Goal: Task Accomplishment & Management: Complete application form

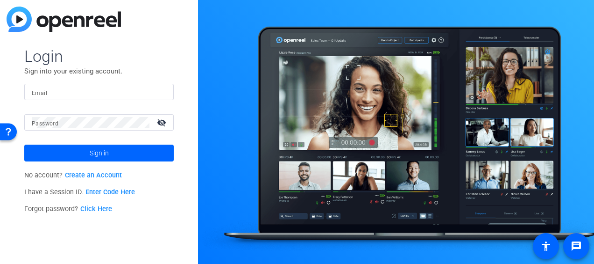
click at [100, 89] on input "Email" at bounding box center [99, 91] width 135 height 11
click at [99, 89] on input "Email" at bounding box center [99, 91] width 135 height 11
type input "[DOMAIN_NAME][EMAIL_ADDRESS][DOMAIN_NAME]"
click at [24, 144] on button "Sign in" at bounding box center [99, 152] width 150 height 17
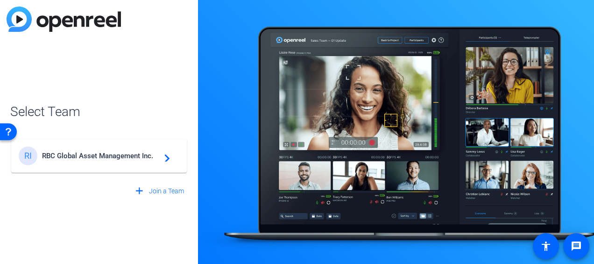
click at [156, 154] on span "RBC Global Asset Management Inc." at bounding box center [100, 155] width 117 height 8
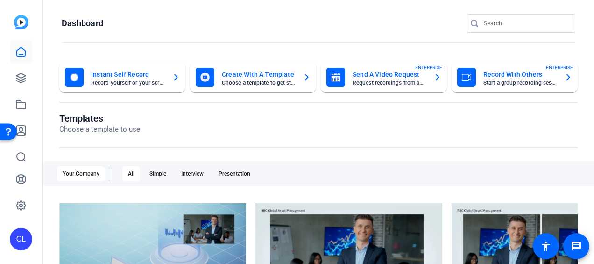
click at [271, 81] on mat-card-subtitle "Choose a template to get started" at bounding box center [259, 83] width 74 height 6
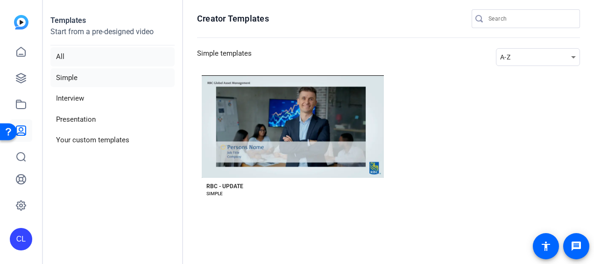
click at [64, 60] on li "All" at bounding box center [112, 56] width 124 height 19
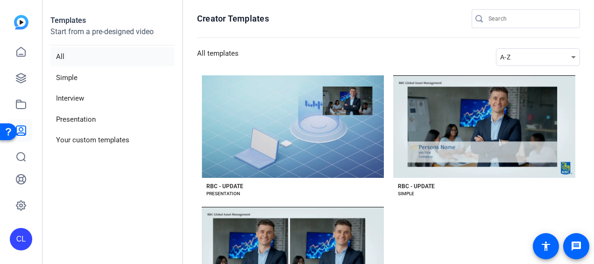
click at [24, 20] on img at bounding box center [21, 22] width 14 height 14
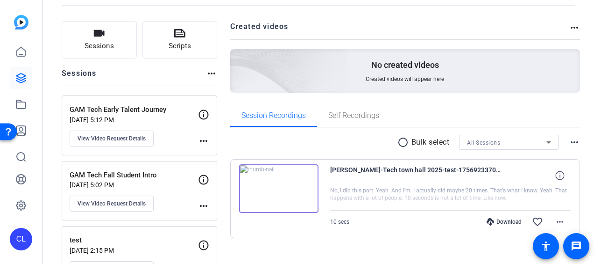
scroll to position [78, 0]
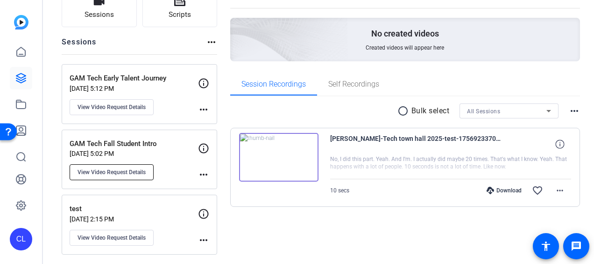
click at [136, 173] on span "View Video Request Details" at bounding box center [112, 171] width 68 height 7
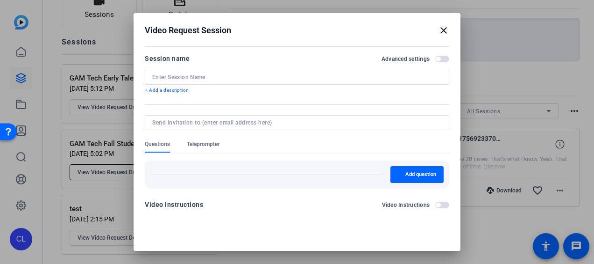
type input "GAM Tech Fall Student Intro"
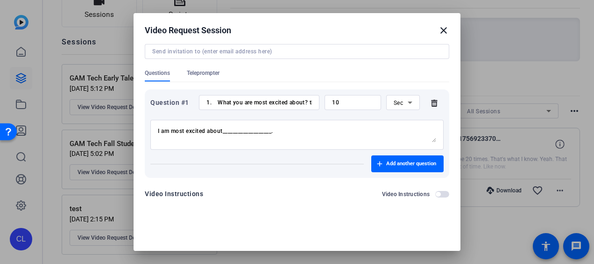
scroll to position [43, 0]
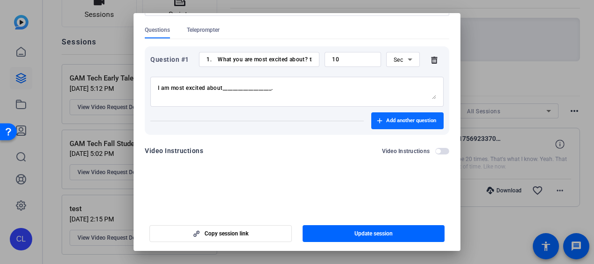
click at [392, 123] on span "Add another question" at bounding box center [412, 120] width 50 height 7
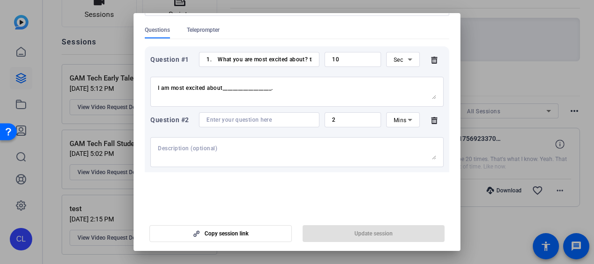
click at [271, 116] on input at bounding box center [260, 119] width 106 height 7
paste input "What professional skills would you like to master?"
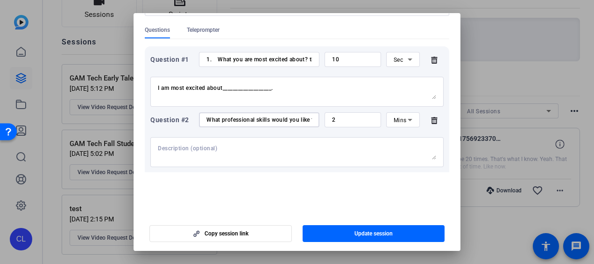
scroll to position [0, 34]
drag, startPoint x: 282, startPoint y: 120, endPoint x: 340, endPoint y: 119, distance: 58.0
click at [340, 119] on div "Question #2 What professional skills would you like to master? 2 Mins" at bounding box center [297, 119] width 294 height 15
type input "What professional skills would you like to gain during the coop term?"
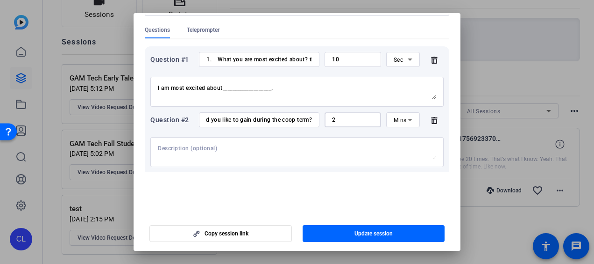
scroll to position [0, 0]
drag, startPoint x: 344, startPoint y: 117, endPoint x: 267, endPoint y: 119, distance: 77.1
click at [267, 119] on div "Question #2 What professional skills would you like to gain during the coop ter…" at bounding box center [297, 119] width 294 height 15
type input "10"
click at [370, 233] on span "Update session" at bounding box center [374, 232] width 38 height 7
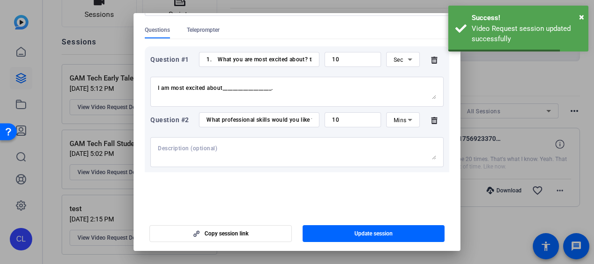
click at [219, 122] on input "What professional skills would you like to gain during the coop term?" at bounding box center [260, 119] width 106 height 7
click at [215, 58] on input "1. What you are most excited about? this coop term?" at bounding box center [260, 59] width 106 height 7
drag, startPoint x: 213, startPoint y: 59, endPoint x: 193, endPoint y: 59, distance: 19.6
click at [193, 59] on div "Question #1 1. What you are most excited about? this coop term? 10 Sec" at bounding box center [297, 59] width 294 height 15
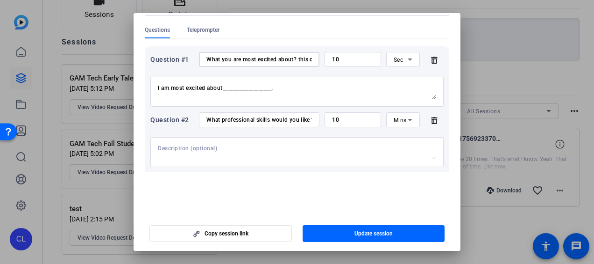
click at [294, 57] on input "What you are most excited about? this coop term?" at bounding box center [260, 59] width 106 height 7
drag, startPoint x: 299, startPoint y: 58, endPoint x: 344, endPoint y: 67, distance: 45.3
click at [344, 67] on div "Question #1 What you are most excited about? this coop term? 10 Sec I am most e…" at bounding box center [297, 79] width 294 height 55
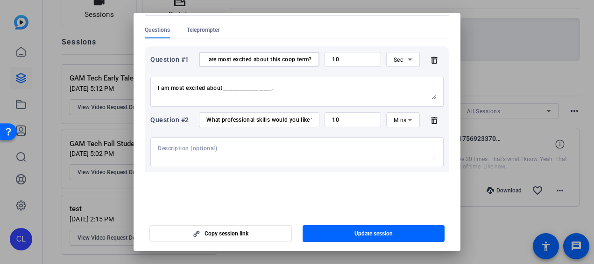
type input "What you are most excited about this coop term?"
click at [228, 152] on textarea at bounding box center [297, 151] width 279 height 15
click at [392, 235] on span "button" at bounding box center [374, 233] width 143 height 22
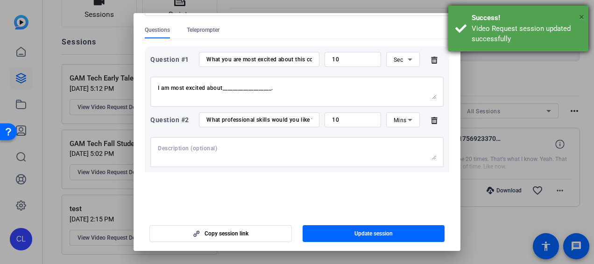
click at [581, 13] on span "×" at bounding box center [582, 16] width 5 height 11
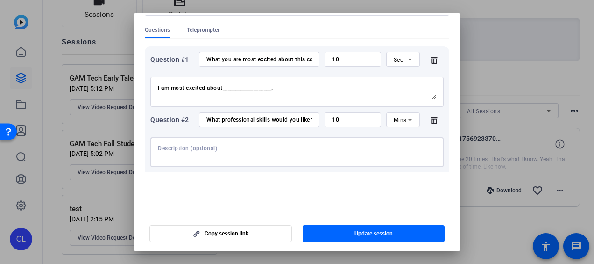
click at [228, 149] on textarea at bounding box center [297, 151] width 279 height 15
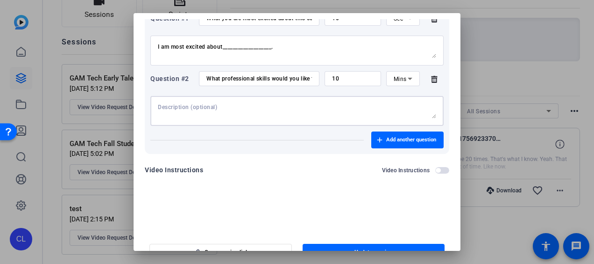
scroll to position [43, 0]
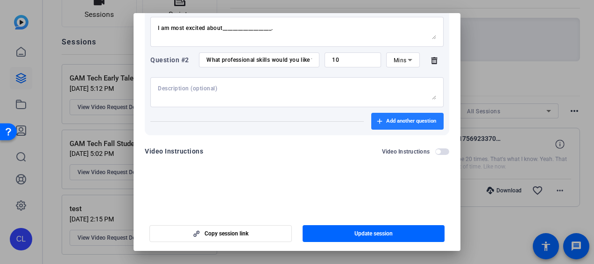
click at [400, 123] on span "Add another question" at bounding box center [412, 120] width 50 height 7
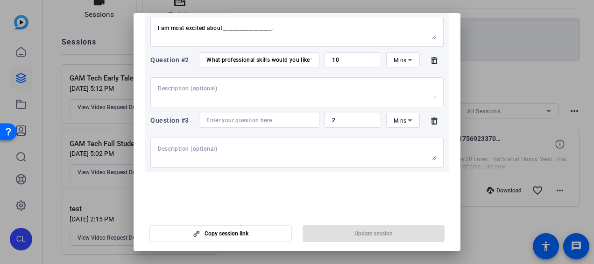
click at [255, 119] on input at bounding box center [260, 119] width 106 height 7
paste input "What do you like to do in your spare time?"
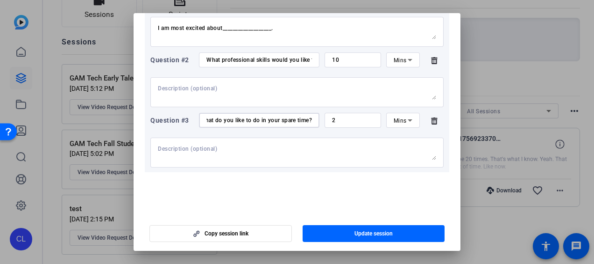
scroll to position [0, 0]
drag, startPoint x: 222, startPoint y: 120, endPoint x: 140, endPoint y: 120, distance: 81.3
click at [140, 120] on mat-dialog-content "Session name Advanced settings GAM Tech Fall Student Intro + Add a description …" at bounding box center [297, 86] width 327 height 172
type input "What do you like to do in your spare time?"
click at [240, 156] on textarea at bounding box center [297, 152] width 279 height 15
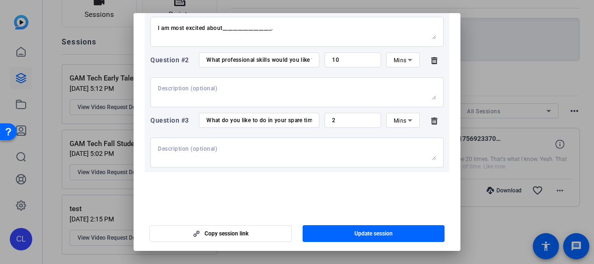
click at [350, 123] on div "2" at bounding box center [353, 120] width 42 height 15
drag, startPoint x: 350, startPoint y: 119, endPoint x: 301, endPoint y: 118, distance: 48.6
click at [301, 118] on div "Question #3 What do you like to do in your spare time? 2 Mins" at bounding box center [297, 120] width 294 height 15
type input "5"
drag, startPoint x: 356, startPoint y: 57, endPoint x: 321, endPoint y: 58, distance: 35.5
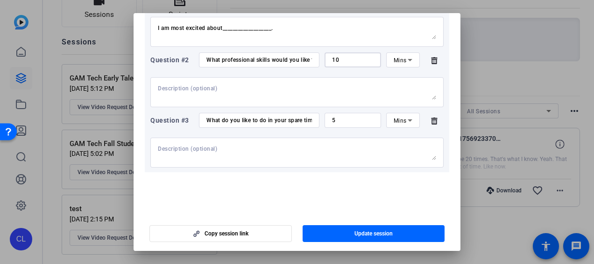
click at [325, 58] on div "10" at bounding box center [353, 59] width 57 height 15
click at [252, 83] on div at bounding box center [297, 92] width 279 height 30
drag, startPoint x: 283, startPoint y: 58, endPoint x: 325, endPoint y: 64, distance: 42.5
click at [325, 64] on div "Question #2 What professional skills would you like to gain during the coop ter…" at bounding box center [297, 59] width 294 height 15
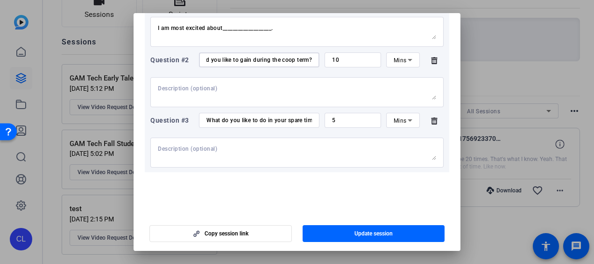
click at [279, 82] on div at bounding box center [297, 92] width 279 height 30
paste textarea "Storytelling with data."
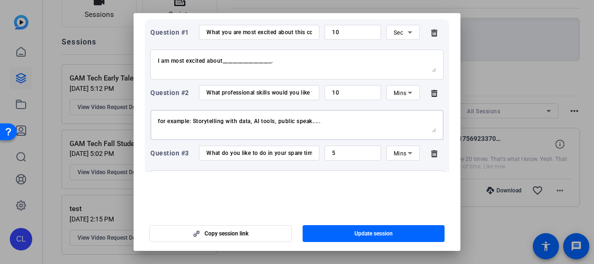
scroll to position [84, 0]
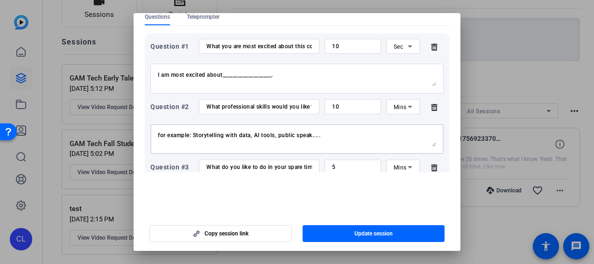
drag, startPoint x: 193, startPoint y: 133, endPoint x: 149, endPoint y: 133, distance: 43.9
click at [149, 133] on div "Question #1 What you are most excited about this coop term? 10 Sec I am most ex…" at bounding box center [297, 137] width 305 height 209
type textarea "please name 1 skill - Storytelling with data, AI tools, public speak....."
click at [270, 106] on input "What professional skills would you like to gain during the coop term?" at bounding box center [260, 106] width 106 height 7
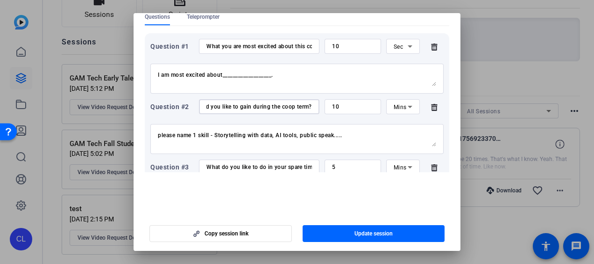
drag, startPoint x: 290, startPoint y: 106, endPoint x: 334, endPoint y: 106, distance: 43.9
click at [334, 106] on div "Question #2 What professional skill would you like to gain during the coop term…" at bounding box center [297, 106] width 294 height 15
click at [265, 106] on input "What professional skill would you like to gain during the coop term?" at bounding box center [260, 106] width 106 height 7
drag, startPoint x: 264, startPoint y: 108, endPoint x: 115, endPoint y: 93, distance: 149.8
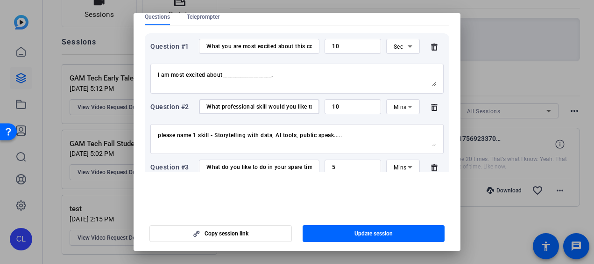
click at [115, 93] on div "Video Request Session close Session name Advanced settings GAM Tech Fall Studen…" at bounding box center [297, 132] width 594 height 264
click at [251, 105] on input "What professional skill would you like to gain during the coop term?" at bounding box center [260, 106] width 106 height 7
drag, startPoint x: 221, startPoint y: 105, endPoint x: 179, endPoint y: 105, distance: 41.1
click at [179, 105] on div "Question #2 What professional skill would you like to gain during the coop term…" at bounding box center [297, 106] width 294 height 15
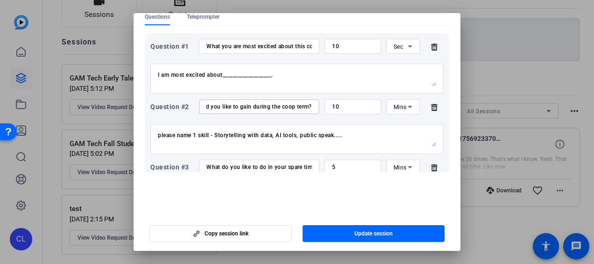
drag, startPoint x: 267, startPoint y: 106, endPoint x: 336, endPoint y: 106, distance: 69.2
click at [336, 106] on div "Question #2 What professional skill would you like to gain during the coop term…" at bounding box center [297, 106] width 294 height 15
click at [279, 106] on input "What professional skill would you like to gain during the coop term?" at bounding box center [260, 106] width 106 height 7
click at [305, 107] on input "What professional skill would you like to gain during the coop term?" at bounding box center [260, 106] width 106 height 7
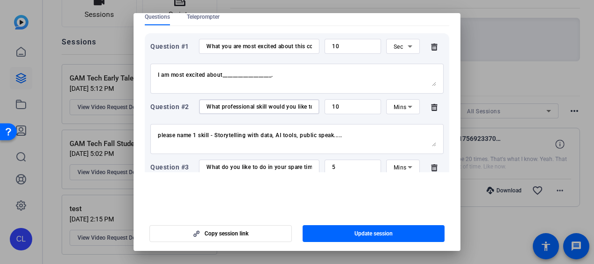
drag, startPoint x: 274, startPoint y: 109, endPoint x: 181, endPoint y: 106, distance: 92.6
click at [181, 106] on div "Question #2 What professional skill would you like to gain during the coop term…" at bounding box center [297, 106] width 294 height 15
click at [236, 109] on input "What professional skill would you like to gain during the coop term?" at bounding box center [260, 106] width 106 height 7
type input "What professional skill would you like to gain during the coop term?"
click at [194, 135] on textarea "please name 1 skill - Storytelling with data, AI tools, public speak....." at bounding box center [297, 138] width 279 height 15
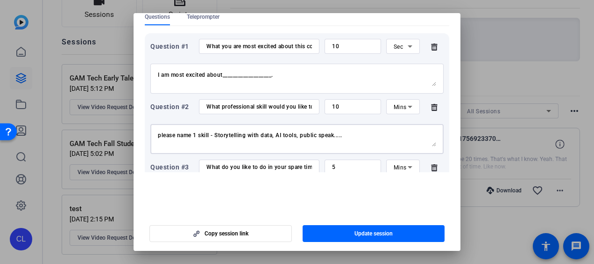
drag, startPoint x: 278, startPoint y: 133, endPoint x: 297, endPoint y: 133, distance: 19.2
click at [297, 133] on textarea "please name 1 skill - Storytelling with data, AI tools, public speak....." at bounding box center [297, 138] width 279 height 15
drag, startPoint x: 268, startPoint y: 107, endPoint x: 318, endPoint y: 105, distance: 50.1
click at [318, 105] on div "Question #2 What professional skill would you like to gain during the coop term…" at bounding box center [297, 106] width 294 height 15
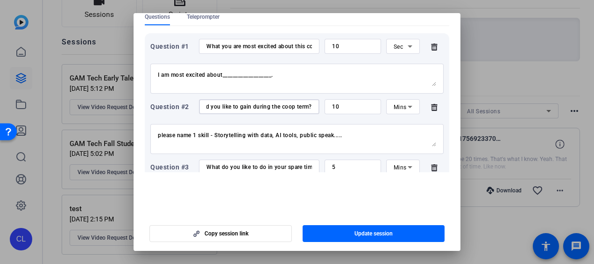
click at [268, 140] on textarea "please name 1 skill - Storytelling with data, AI tools, public speak....." at bounding box center [297, 138] width 279 height 15
drag, startPoint x: 282, startPoint y: 134, endPoint x: 298, endPoint y: 134, distance: 15.9
click at [298, 134] on textarea "please name 1 skill - Storytelling with data, AI tools, public speak....." at bounding box center [297, 138] width 279 height 15
click at [233, 138] on textarea "please name 1 skill - Storytelling with data, using AI tools to solve problems,…" at bounding box center [297, 138] width 279 height 15
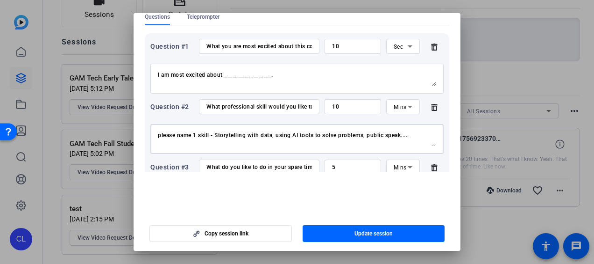
click at [195, 136] on textarea "please name 1 skill - Storytelling with data, using AI tools to solve problems,…" at bounding box center [297, 138] width 279 height 15
drag, startPoint x: 212, startPoint y: 136, endPoint x: 192, endPoint y: 136, distance: 20.1
click at [192, 136] on textarea "please name 1 skill - Storytelling with data, using AI tools to solve problems,…" at bounding box center [297, 138] width 279 height 15
drag, startPoint x: 246, startPoint y: 136, endPoint x: 337, endPoint y: 137, distance: 91.6
click at [337, 137] on textarea "Example: Storytelling with data, using AI tools to solve problems, public speak…" at bounding box center [297, 138] width 279 height 15
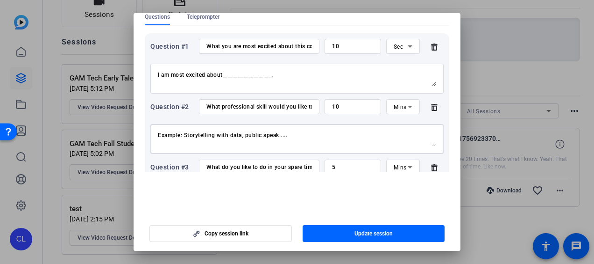
click at [337, 137] on textarea "Example: Storytelling with data, public speak....." at bounding box center [297, 138] width 279 height 15
drag, startPoint x: 337, startPoint y: 137, endPoint x: 243, endPoint y: 136, distance: 94.4
click at [243, 136] on textarea "Example: Storytelling with data, public speak....." at bounding box center [297, 138] width 279 height 15
type textarea "Example: Storytelling with data"
drag, startPoint x: 255, startPoint y: 108, endPoint x: 302, endPoint y: 107, distance: 46.8
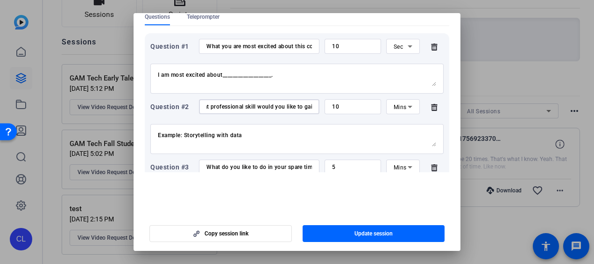
click at [302, 107] on input "What professional skill would you like to gain during the coop term?" at bounding box center [260, 106] width 106 height 7
click at [248, 106] on input "What professional skill would you like to gain during the coop term?" at bounding box center [260, 106] width 106 height 7
drag, startPoint x: 282, startPoint y: 105, endPoint x: 339, endPoint y: 107, distance: 57.6
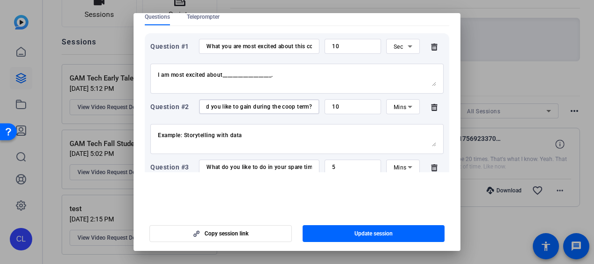
click at [339, 107] on div "Question #2 What professional skills would you like to gain during the coop ter…" at bounding box center [297, 106] width 294 height 15
click at [298, 143] on textarea "Example: Storytelling with data" at bounding box center [297, 138] width 279 height 15
drag, startPoint x: 274, startPoint y: 107, endPoint x: 343, endPoint y: 106, distance: 69.2
click at [343, 106] on div "Question #2 What professional skills would you like to gain during the coop ter…" at bounding box center [297, 106] width 294 height 15
click at [316, 140] on textarea "Example: Storytelling with data" at bounding box center [297, 138] width 279 height 15
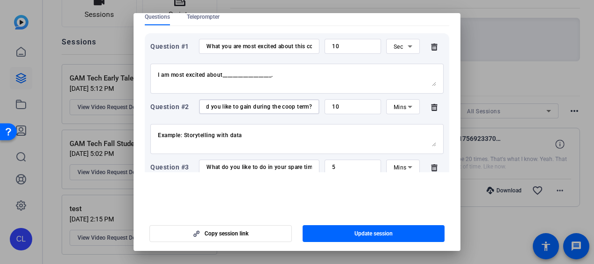
drag, startPoint x: 286, startPoint y: 105, endPoint x: 327, endPoint y: 105, distance: 41.1
click at [327, 105] on div "Question #2 What professional skills would you like to gain during the coop ter…" at bounding box center [297, 106] width 294 height 15
click at [274, 106] on input "What professional skills would you like to gain during the coop term?" at bounding box center [260, 106] width 106 height 7
type input "What professional skills would you like to gain during this coop term?"
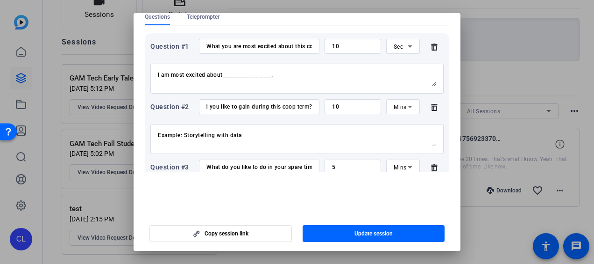
click at [305, 129] on div "Example: Storytelling with data" at bounding box center [297, 139] width 279 height 30
drag, startPoint x: 236, startPoint y: 43, endPoint x: 355, endPoint y: 47, distance: 119.7
click at [355, 47] on div "Question #1 What you are most excited about this coop term? 10 Sec" at bounding box center [297, 46] width 294 height 15
click at [319, 79] on textarea "I am most excited about___________________." at bounding box center [297, 78] width 279 height 15
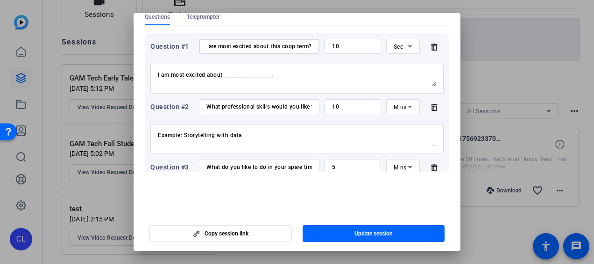
scroll to position [0, 0]
click at [317, 130] on div "Example: Storytelling with data" at bounding box center [297, 139] width 279 height 30
drag, startPoint x: 349, startPoint y: 107, endPoint x: 289, endPoint y: 106, distance: 59.8
click at [289, 106] on div "Question #2 What professional skills would you like to gain during this coop te…" at bounding box center [297, 106] width 294 height 15
type input "5"
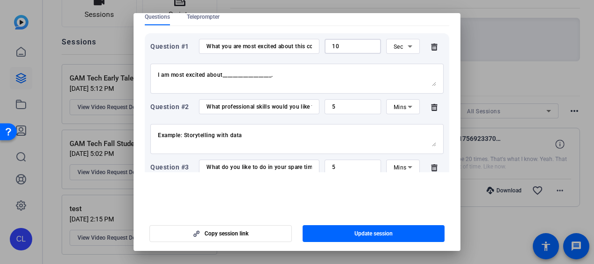
drag, startPoint x: 350, startPoint y: 48, endPoint x: 291, endPoint y: 43, distance: 59.0
click at [291, 43] on div "Question #1 What you are most excited about this coop term? 10 Sec" at bounding box center [297, 46] width 294 height 15
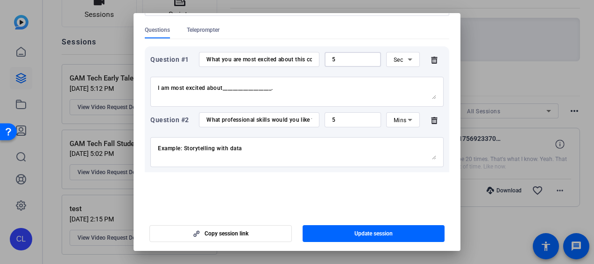
scroll to position [37, 0]
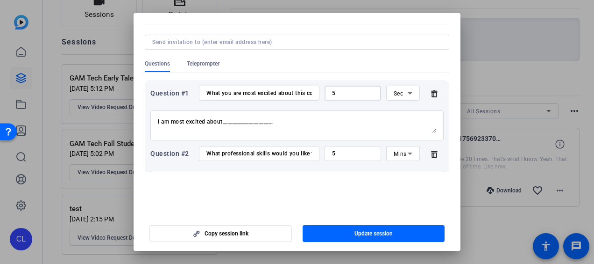
drag, startPoint x: 335, startPoint y: 90, endPoint x: 305, endPoint y: 88, distance: 30.0
click at [305, 88] on div "Question #1 What you are most excited about this coop term? 5 Sec" at bounding box center [297, 93] width 294 height 15
type input "7"
drag, startPoint x: 330, startPoint y: 152, endPoint x: 315, endPoint y: 151, distance: 15.5
click at [315, 151] on div "Question #2 What professional skills would you like to gain during this coop te…" at bounding box center [297, 153] width 294 height 15
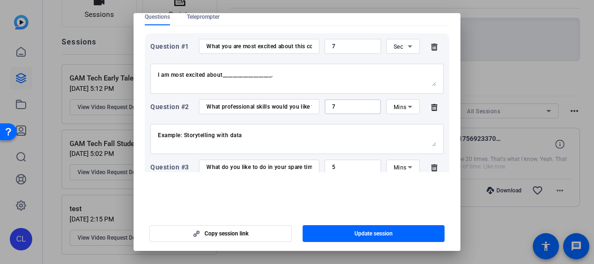
type input "7"
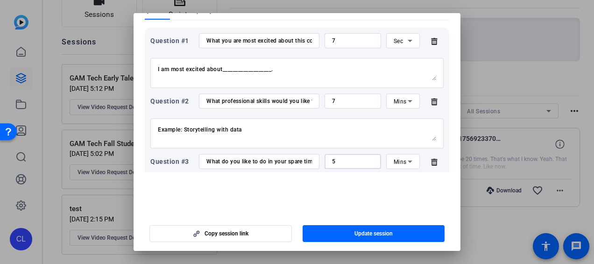
drag, startPoint x: 336, startPoint y: 165, endPoint x: 313, endPoint y: 165, distance: 22.9
click at [311, 165] on div "Question #3 What do you like to do in your spare time? 5 Mins" at bounding box center [297, 161] width 294 height 15
type input "7"
click at [356, 236] on span "Update session" at bounding box center [374, 232] width 38 height 7
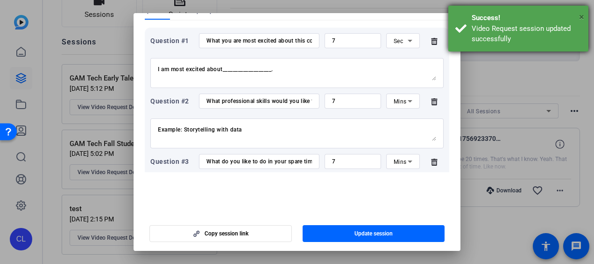
click at [583, 20] on span "×" at bounding box center [582, 16] width 5 height 11
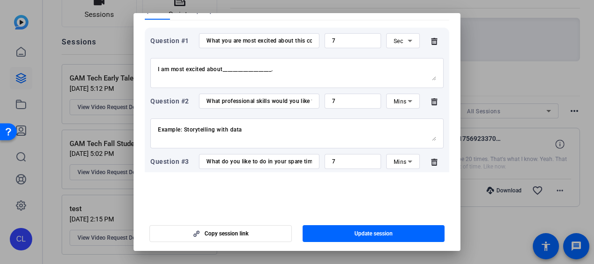
click at [494, 42] on div at bounding box center [297, 132] width 594 height 264
click at [49, 136] on div at bounding box center [297, 132] width 594 height 264
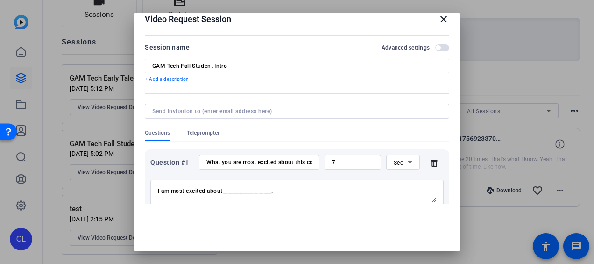
scroll to position [0, 0]
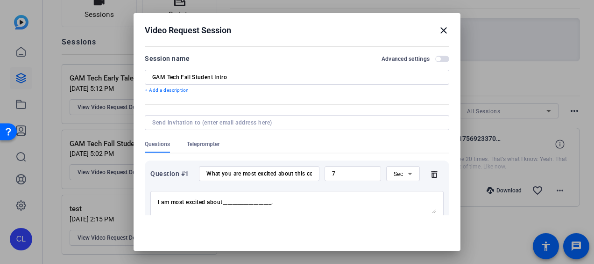
click at [438, 29] on mat-icon "close" at bounding box center [443, 30] width 11 height 11
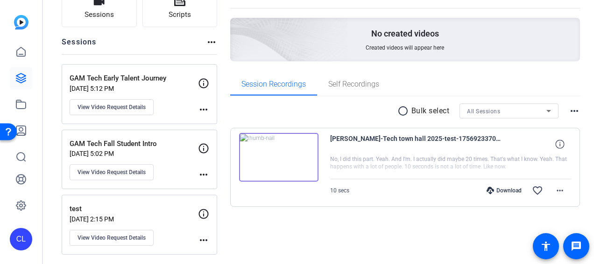
click at [194, 152] on p "[DATE] 5:02 PM" at bounding box center [134, 153] width 129 height 7
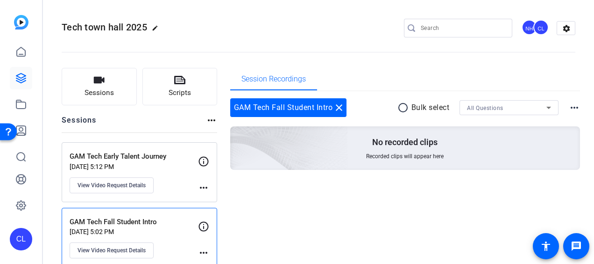
scroll to position [47, 0]
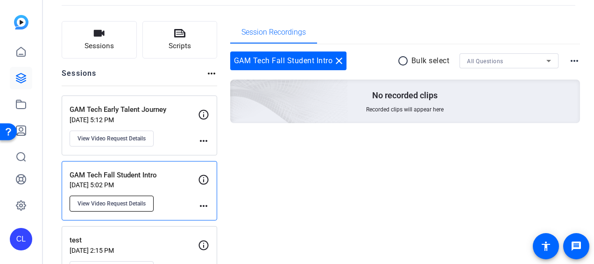
click at [126, 203] on span "View Video Request Details" at bounding box center [112, 203] width 68 height 7
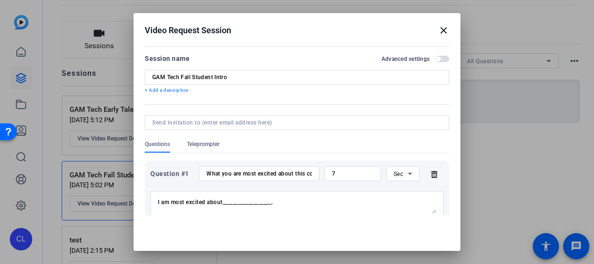
click at [438, 30] on mat-icon "close" at bounding box center [443, 30] width 11 height 11
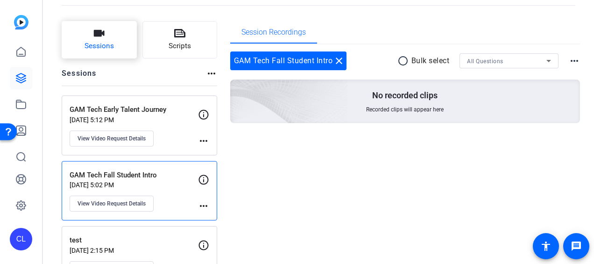
click at [106, 42] on span "Sessions" at bounding box center [99, 46] width 29 height 11
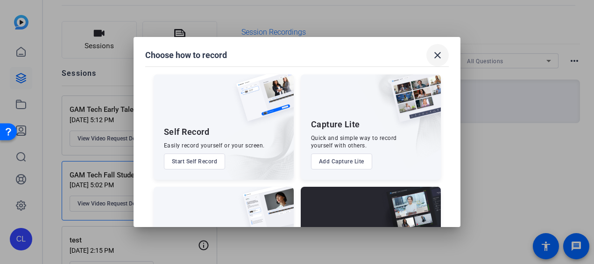
click at [444, 55] on span at bounding box center [438, 55] width 22 height 22
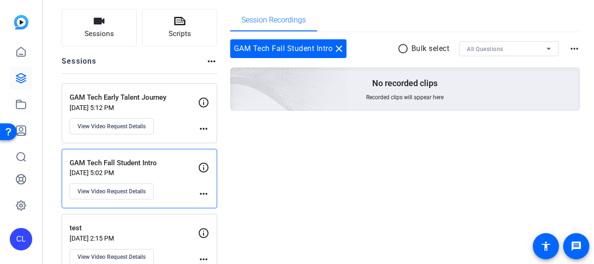
scroll to position [78, 0]
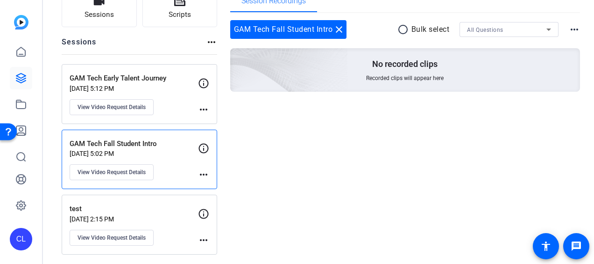
click at [204, 148] on icon at bounding box center [204, 148] width 10 height 10
click at [192, 163] on div "GAM Tech Fall Student Intro Sep 09, 2025 @ 5:02 PM View Video Request Details" at bounding box center [134, 159] width 129 height 42
click at [184, 167] on div "GAM Tech Fall Student Intro Sep 09, 2025 @ 5:02 PM View Video Request Details" at bounding box center [134, 159] width 129 height 42
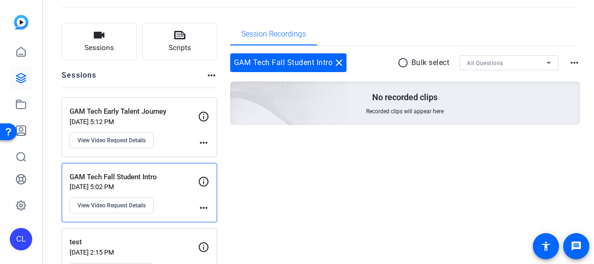
scroll to position [31, 0]
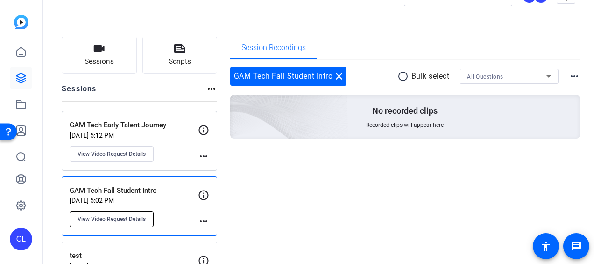
click at [127, 219] on span "View Video Request Details" at bounding box center [112, 218] width 68 height 7
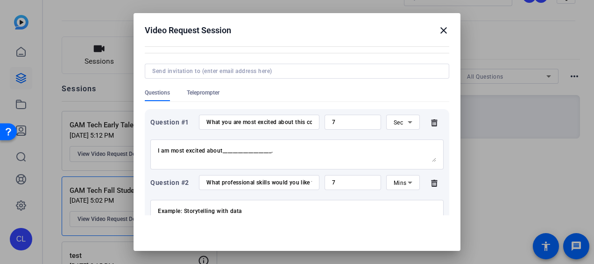
scroll to position [0, 0]
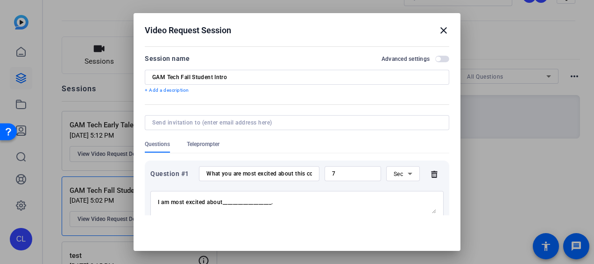
click at [258, 123] on input at bounding box center [295, 122] width 286 height 7
type input "[DOMAIN_NAME][EMAIL_ADDRESS][DOMAIN_NAME]"
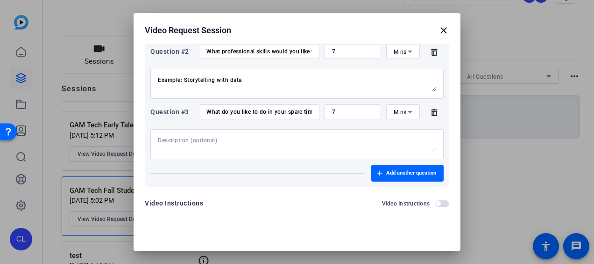
scroll to position [203, 0]
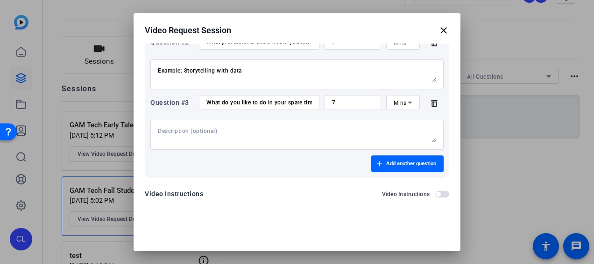
click at [443, 27] on mat-icon "close" at bounding box center [443, 30] width 11 height 11
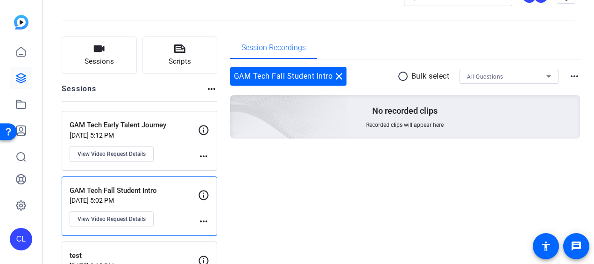
click at [278, 192] on div "Session Recordings GAM Tech Fall Student Intro close radio_button_unchecked Bul…" at bounding box center [405, 168] width 351 height 265
click at [203, 197] on icon at bounding box center [203, 194] width 11 height 11
click at [206, 222] on mat-icon "more_horiz" at bounding box center [203, 220] width 11 height 11
click at [210, 188] on div at bounding box center [297, 132] width 594 height 264
click at [163, 201] on p "[DATE] 5:02 PM" at bounding box center [134, 199] width 129 height 7
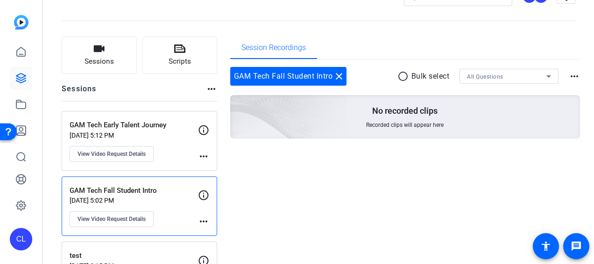
click at [205, 219] on mat-icon "more_horiz" at bounding box center [203, 220] width 11 height 11
click at [265, 193] on div at bounding box center [297, 132] width 594 height 264
click at [129, 218] on span "View Video Request Details" at bounding box center [112, 218] width 68 height 7
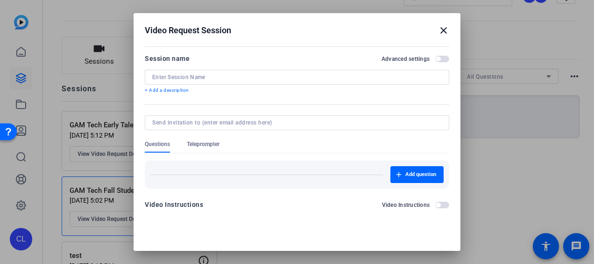
type input "GAM Tech Fall Student Intro"
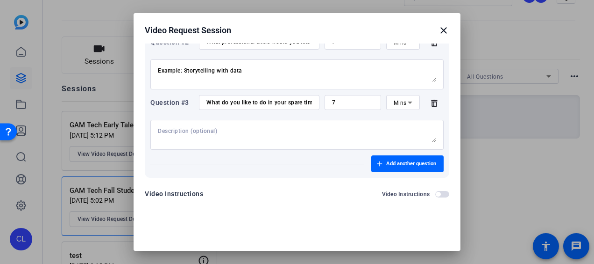
scroll to position [5, 0]
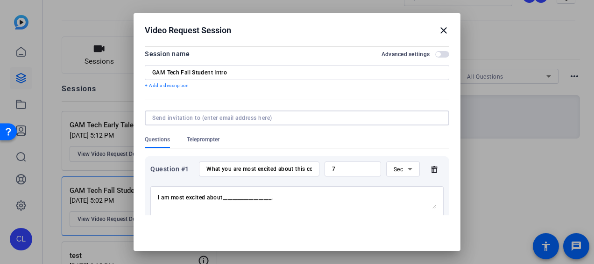
click at [228, 115] on input at bounding box center [295, 117] width 286 height 7
type input "[DOMAIN_NAME][EMAIL_ADDRESS][DOMAIN_NAME]"
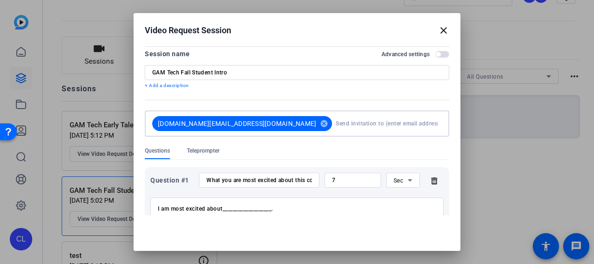
type input "[DOMAIN_NAME][EMAIL_ADDRESS][DOMAIN_NAME]"
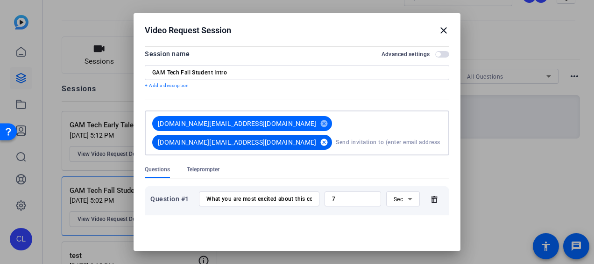
click at [332, 138] on mat-icon "cancel" at bounding box center [324, 142] width 16 height 8
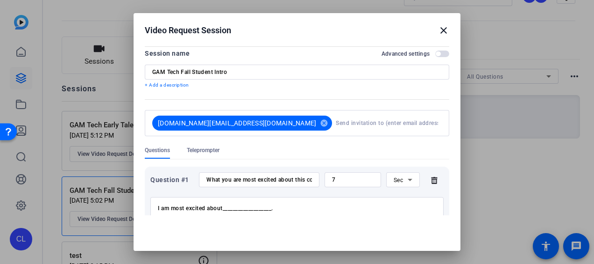
scroll to position [0, 0]
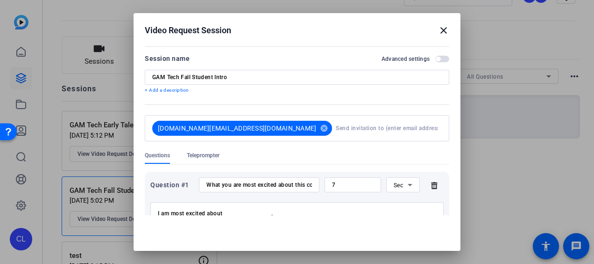
click at [261, 98] on form "Session name Advanced settings GAM Tech Fall Student Intro + Add a description …" at bounding box center [297, 230] width 305 height 355
click at [441, 32] on mat-icon "close" at bounding box center [443, 30] width 11 height 11
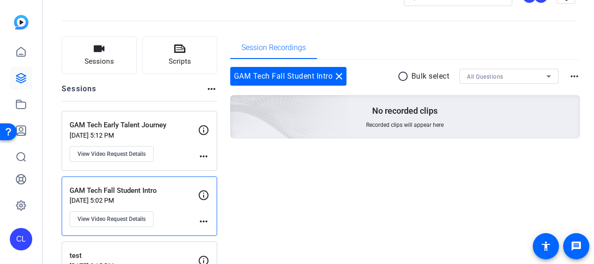
click at [412, 213] on div "Session Recordings GAM Tech Fall Student Intro close radio_button_unchecked Bul…" at bounding box center [405, 168] width 351 height 265
click at [204, 220] on mat-icon "more_horiz" at bounding box center [203, 220] width 11 height 11
click at [204, 220] on div at bounding box center [297, 132] width 594 height 264
click at [141, 220] on span "View Video Request Details" at bounding box center [112, 218] width 68 height 7
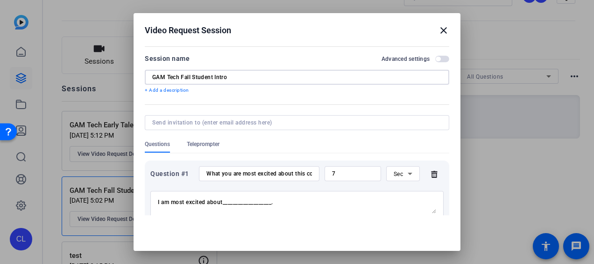
drag, startPoint x: 215, startPoint y: 75, endPoint x: 271, endPoint y: 76, distance: 56.1
click at [271, 76] on input "GAM Tech Fall Student Intro" at bounding box center [297, 76] width 290 height 7
drag, startPoint x: 216, startPoint y: 78, endPoint x: 263, endPoint y: 78, distance: 46.7
click at [263, 78] on input "GAM Tech Fall Student Video" at bounding box center [297, 76] width 290 height 7
type input "GAM Tech Fall Student Video"
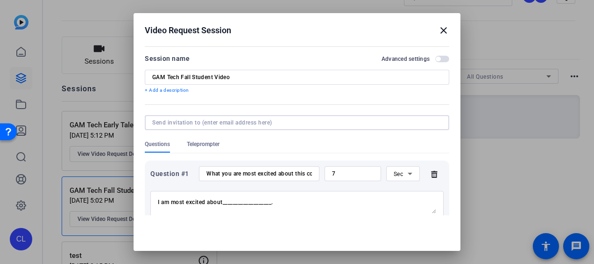
click at [265, 121] on input at bounding box center [295, 122] width 286 height 7
type input "[DOMAIN_NAME][EMAIL_ADDRESS][DOMAIN_NAME]"
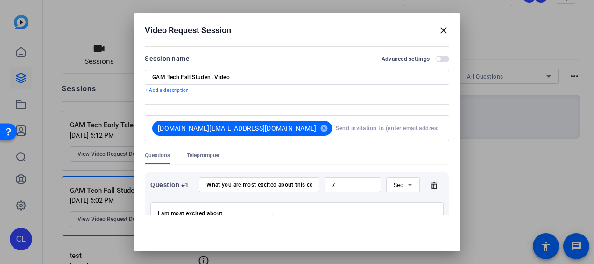
click at [253, 146] on form "Session name Advanced settings GAM Tech Fall Student Video + Add a description …" at bounding box center [297, 230] width 305 height 355
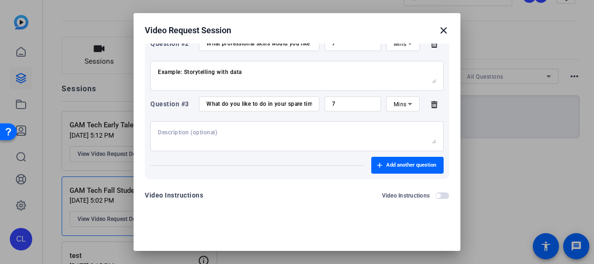
scroll to position [203, 0]
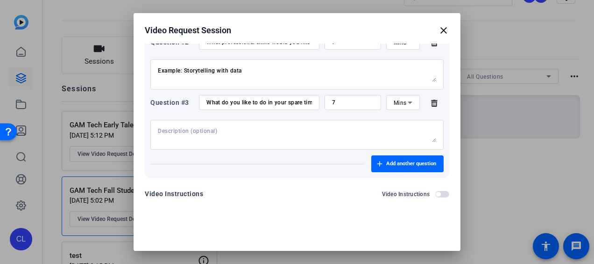
click at [302, 136] on textarea at bounding box center [297, 134] width 279 height 15
type textarea "I"
type textarea "Example: cooking"
click at [342, 183] on form "Session name Advanced settings GAM Tech Fall Student Video + Add a description …" at bounding box center [297, 27] width 305 height 355
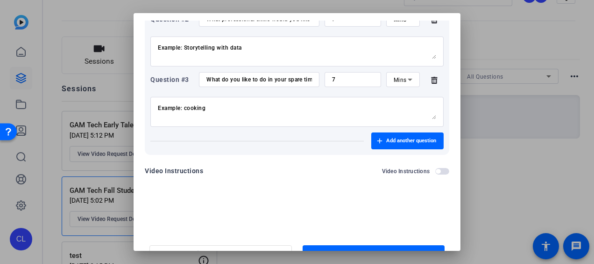
scroll to position [43, 0]
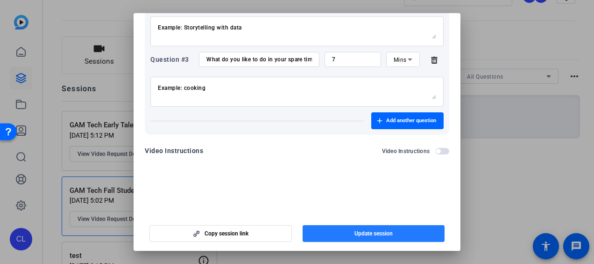
click at [379, 230] on span "Update session" at bounding box center [374, 232] width 38 height 7
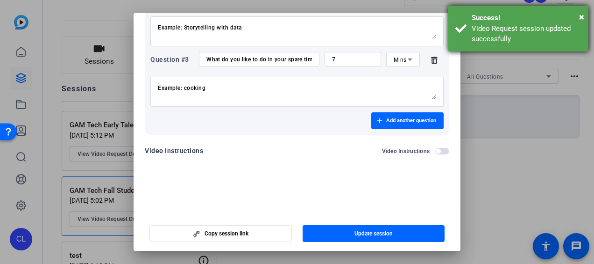
click at [578, 17] on div "Success!" at bounding box center [527, 18] width 110 height 11
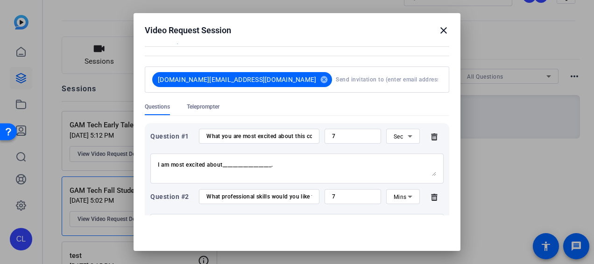
scroll to position [0, 0]
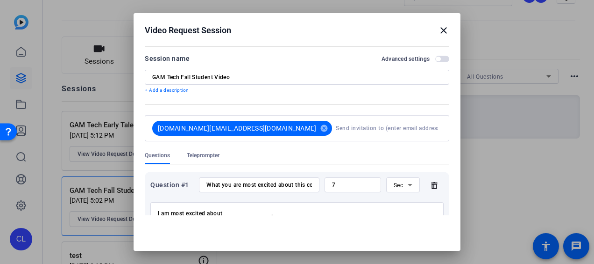
click at [441, 31] on mat-icon "close" at bounding box center [443, 30] width 11 height 11
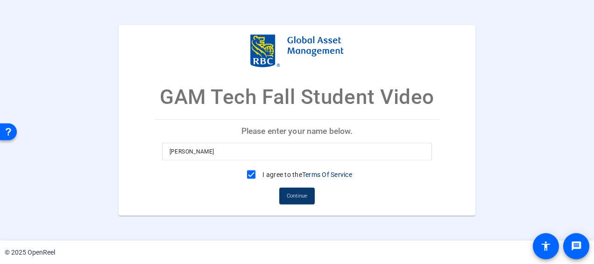
click at [302, 194] on span "Continue" at bounding box center [297, 195] width 21 height 14
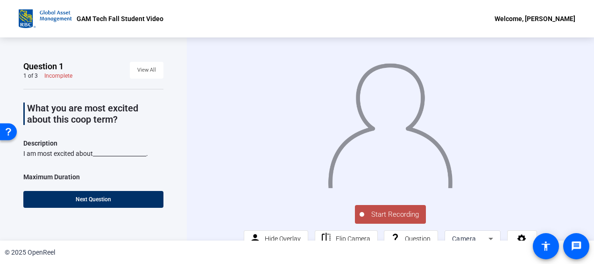
click at [400, 220] on span "Start Recording" at bounding box center [396, 214] width 62 height 11
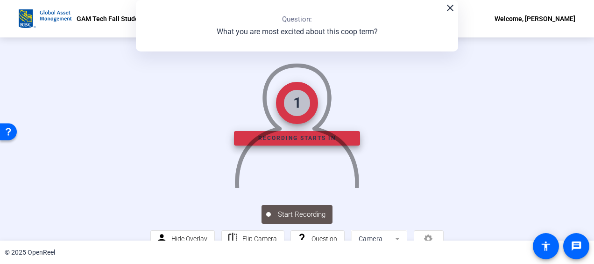
click at [450, 7] on mat-icon "close" at bounding box center [450, 7] width 11 height 11
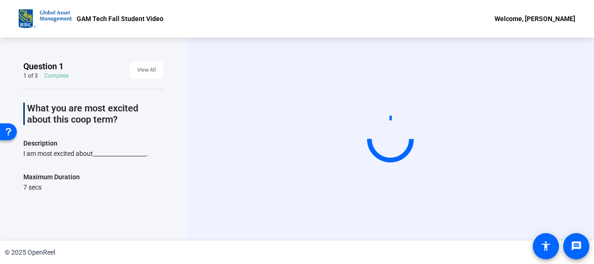
drag, startPoint x: 592, startPoint y: 95, endPoint x: 594, endPoint y: 126, distance: 31.4
click at [594, 126] on div "Question 1 1 of 3 Complete View All What you are most excited about this coop t…" at bounding box center [297, 138] width 594 height 203
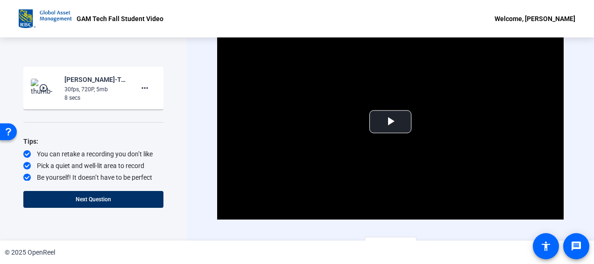
scroll to position [152, 0]
click at [109, 199] on span "Next Question" at bounding box center [94, 199] width 36 height 7
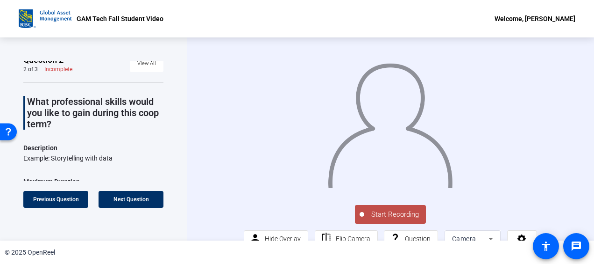
scroll to position [0, 0]
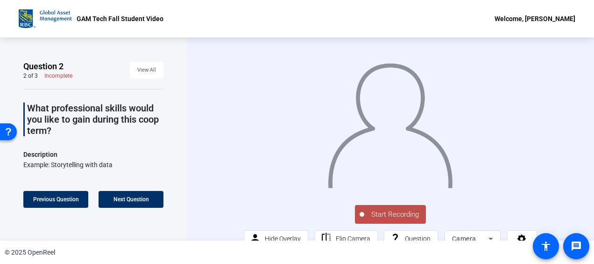
click at [399, 220] on span "Start Recording" at bounding box center [396, 214] width 62 height 11
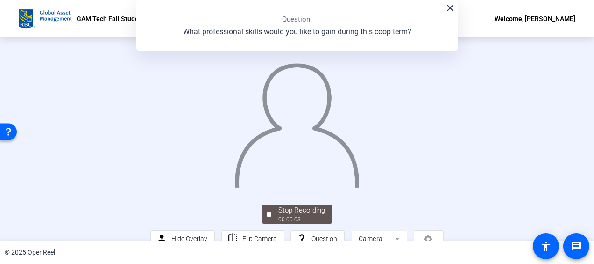
click at [449, 10] on mat-icon "close" at bounding box center [450, 7] width 11 height 11
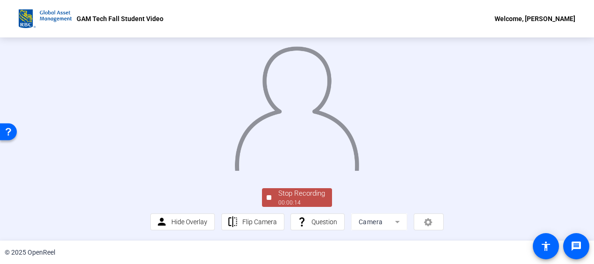
scroll to position [75, 0]
click at [303, 200] on div "00:00:17" at bounding box center [302, 202] width 47 height 8
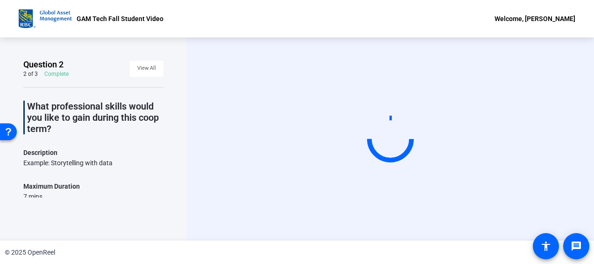
scroll to position [0, 0]
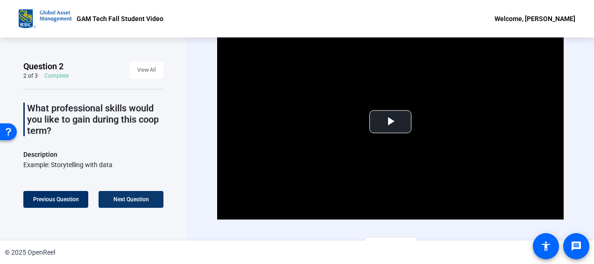
click at [131, 201] on span "Next Question" at bounding box center [132, 199] width 36 height 7
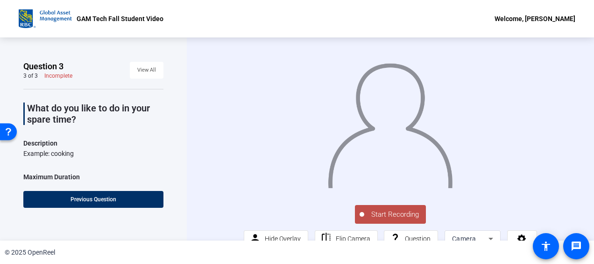
click at [392, 220] on span "Start Recording" at bounding box center [396, 214] width 62 height 11
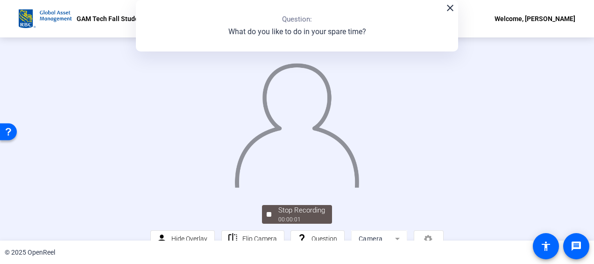
click at [449, 9] on mat-icon "close" at bounding box center [450, 7] width 11 height 11
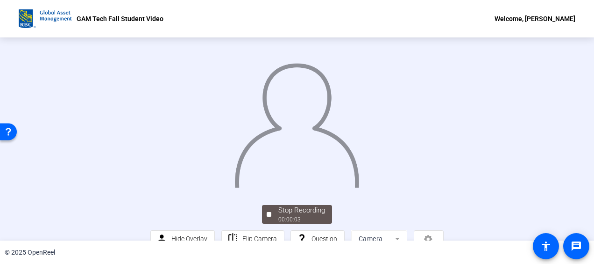
scroll to position [75, 0]
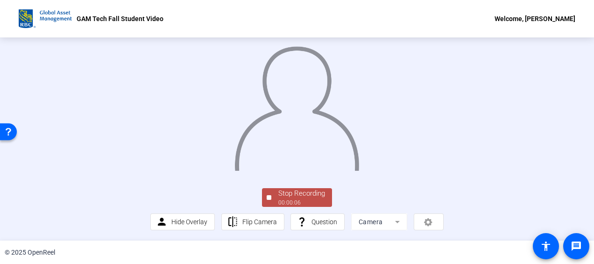
click at [304, 194] on div "Stop Recording" at bounding box center [302, 193] width 47 height 11
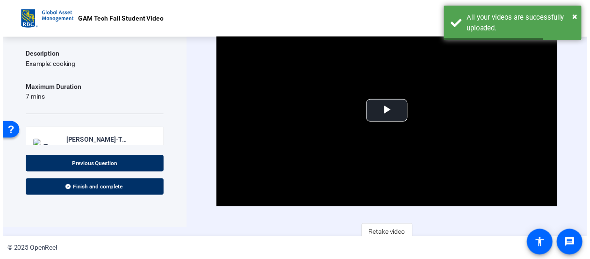
scroll to position [15, 0]
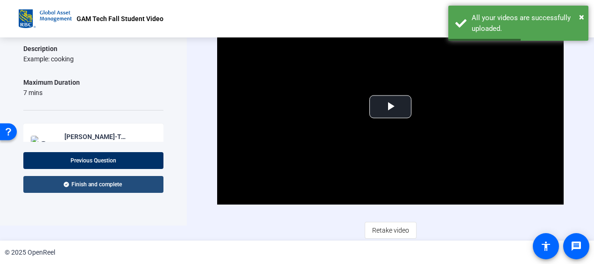
click at [109, 187] on span "Finish and complete" at bounding box center [97, 183] width 50 height 7
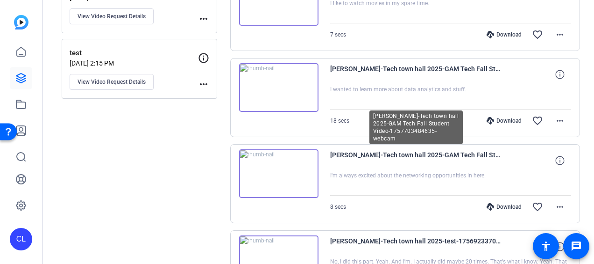
scroll to position [319, 0]
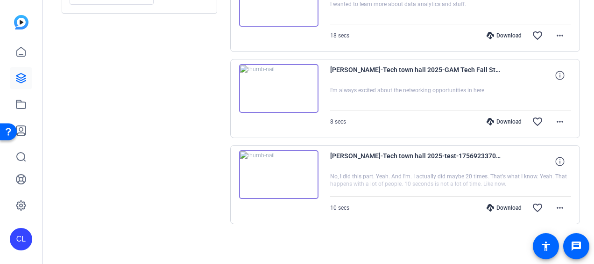
click at [277, 88] on img at bounding box center [278, 88] width 79 height 49
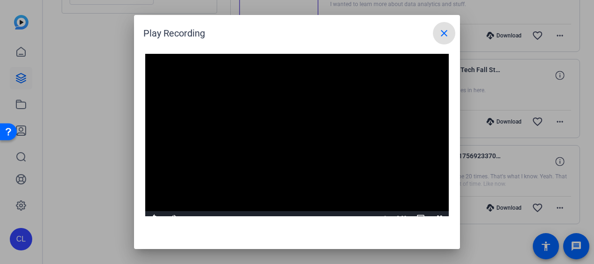
click at [444, 30] on mat-icon "close" at bounding box center [444, 33] width 11 height 11
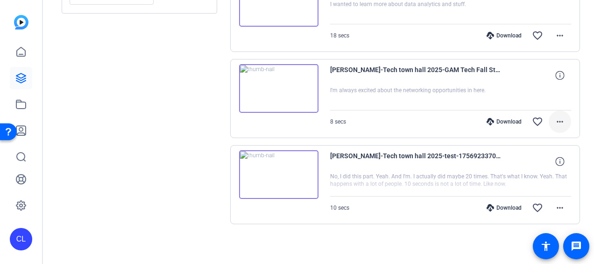
click at [560, 117] on mat-icon "more_horiz" at bounding box center [560, 121] width 11 height 11
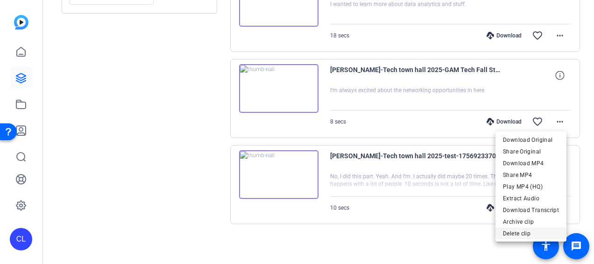
click at [530, 234] on span "Delete clip" at bounding box center [531, 233] width 56 height 11
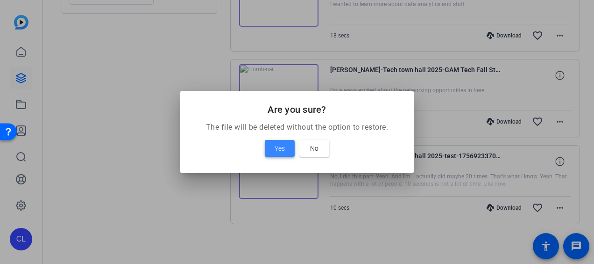
click at [282, 150] on span "Yes" at bounding box center [280, 148] width 10 height 11
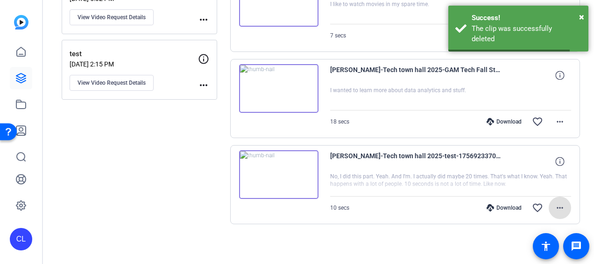
scroll to position [186, 0]
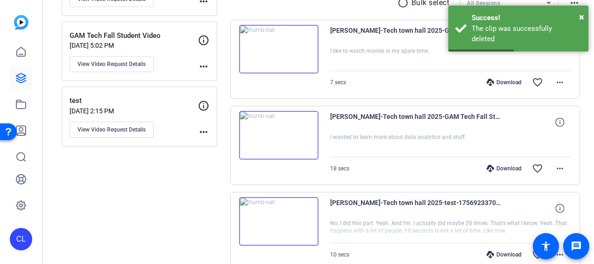
click at [279, 135] on img at bounding box center [278, 135] width 79 height 49
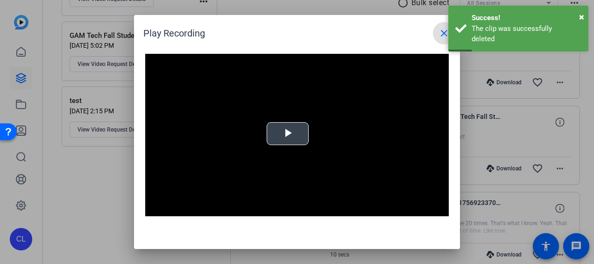
click at [288, 134] on span "Video Player" at bounding box center [288, 134] width 0 height 0
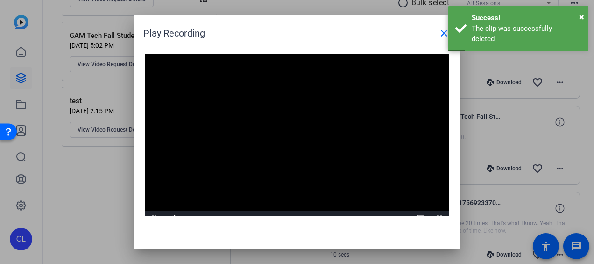
scroll to position [9, 0]
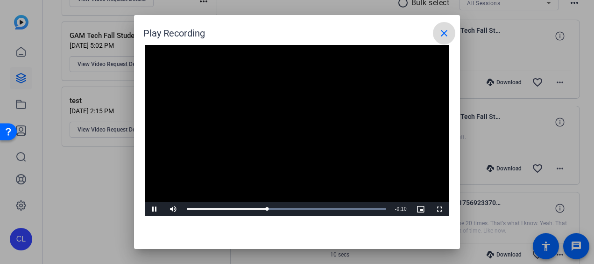
click at [449, 30] on mat-icon "close" at bounding box center [444, 33] width 11 height 11
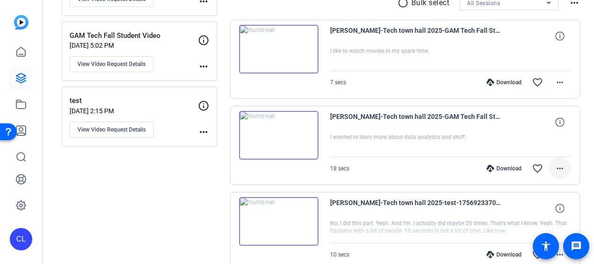
click at [557, 167] on mat-icon "more_horiz" at bounding box center [560, 168] width 11 height 11
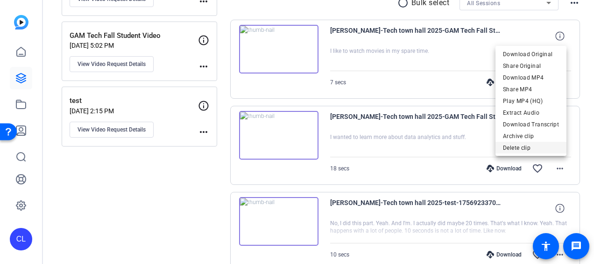
click at [524, 147] on span "Delete clip" at bounding box center [531, 147] width 56 height 11
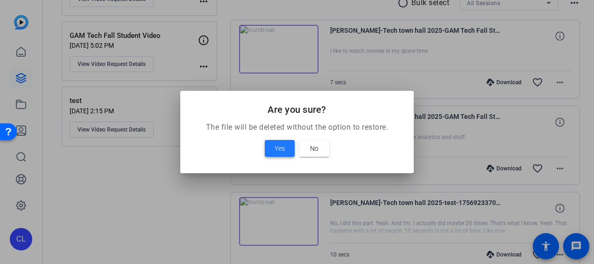
click at [279, 149] on span "Yes" at bounding box center [280, 148] width 10 height 11
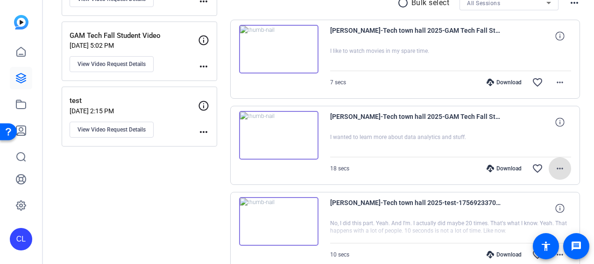
scroll to position [148, 0]
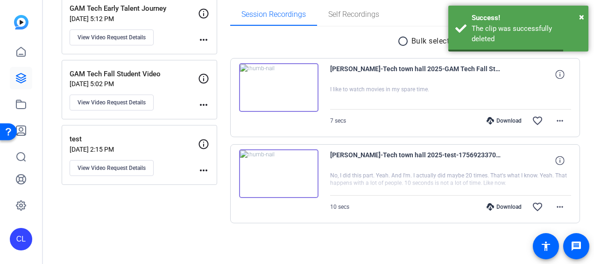
click at [282, 91] on img at bounding box center [278, 87] width 79 height 49
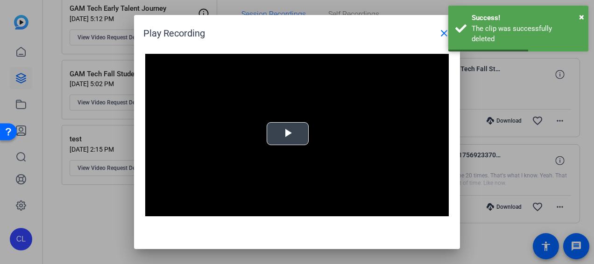
click at [288, 134] on span "Video Player" at bounding box center [288, 134] width 0 height 0
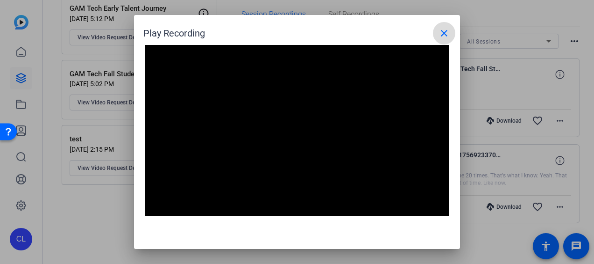
click at [444, 33] on mat-icon "close" at bounding box center [444, 33] width 11 height 11
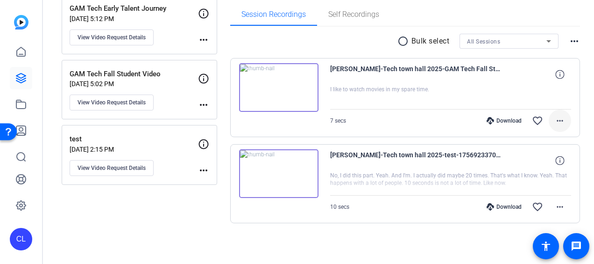
click at [555, 118] on mat-icon "more_horiz" at bounding box center [560, 120] width 11 height 11
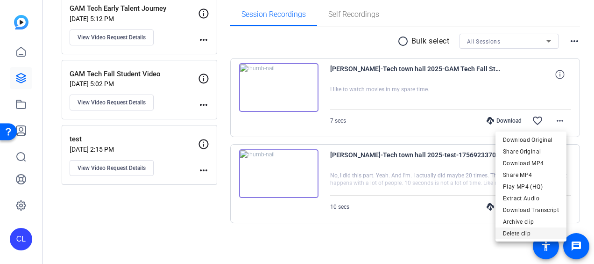
click at [526, 234] on span "Delete clip" at bounding box center [531, 233] width 56 height 11
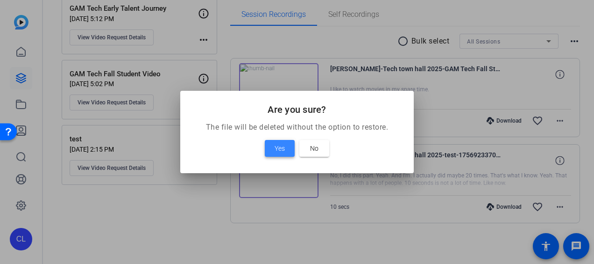
click at [291, 148] on span at bounding box center [280, 148] width 30 height 22
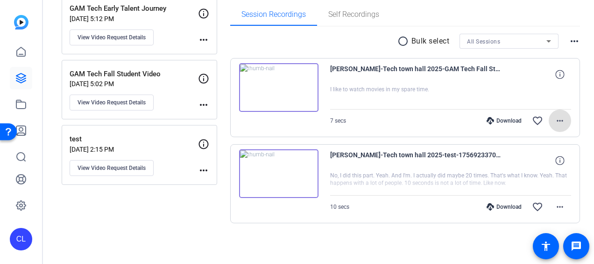
scroll to position [78, 0]
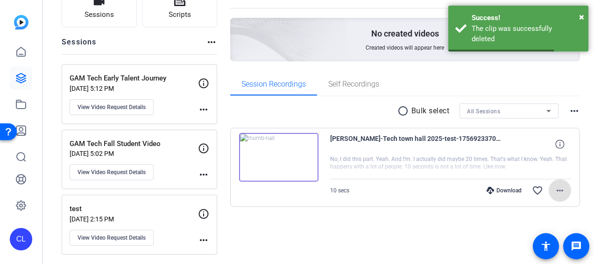
click at [203, 169] on mat-icon "more_horiz" at bounding box center [203, 174] width 11 height 11
click at [122, 172] on div at bounding box center [297, 132] width 594 height 264
click at [124, 168] on span "View Video Request Details" at bounding box center [112, 171] width 68 height 7
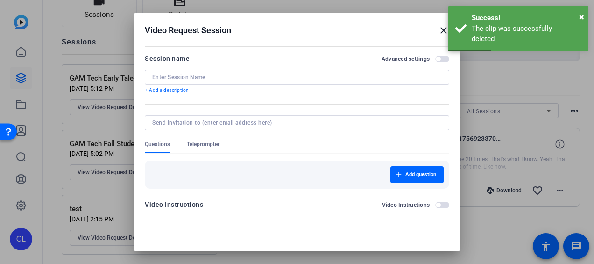
type input "GAM Tech Fall Student Video"
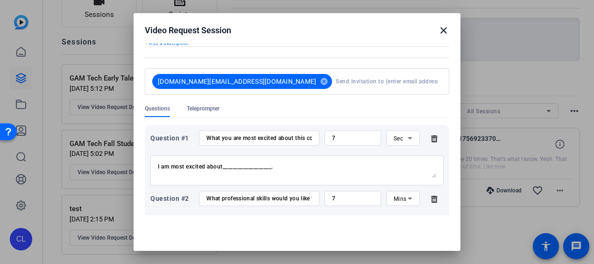
scroll to position [93, 0]
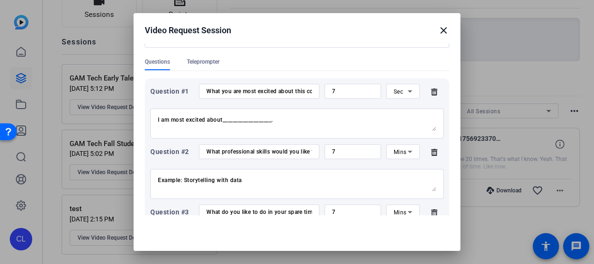
click at [394, 150] on span "Mins" at bounding box center [400, 152] width 13 height 7
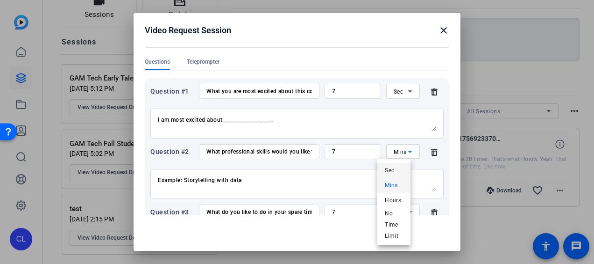
click at [394, 172] on span "Sec" at bounding box center [389, 170] width 9 height 11
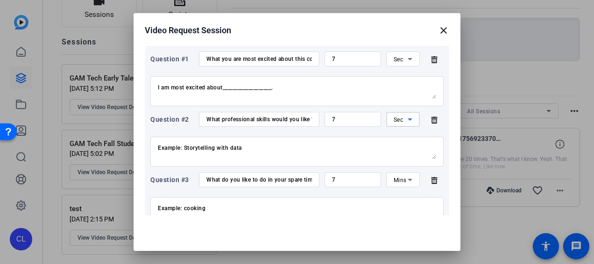
scroll to position [140, 0]
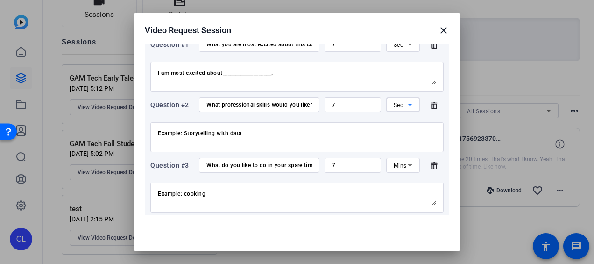
click at [405, 167] on icon at bounding box center [410, 164] width 11 height 11
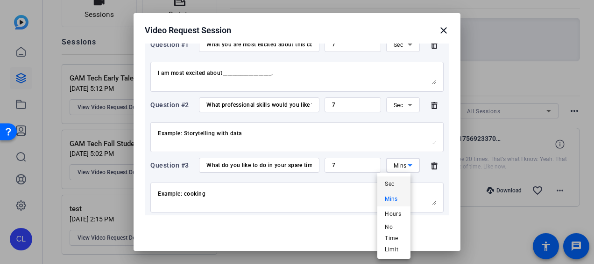
click at [395, 180] on mat-option "Sec" at bounding box center [394, 183] width 33 height 15
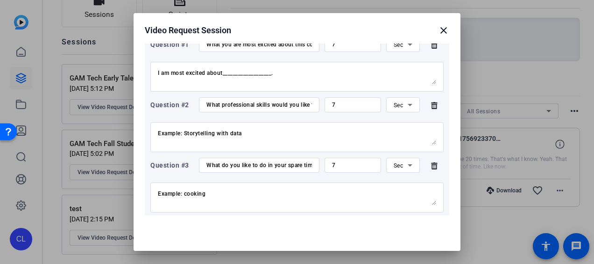
click at [439, 119] on div "Question #1 What you are most excited about this coop term? 7 Sec I am most exc…" at bounding box center [297, 135] width 305 height 209
click at [274, 82] on textarea "I am most excited about___________________." at bounding box center [297, 76] width 279 height 15
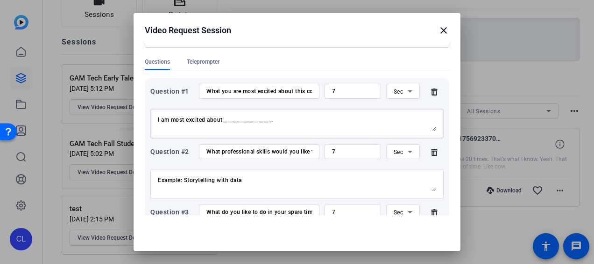
drag, startPoint x: 301, startPoint y: 123, endPoint x: 148, endPoint y: 122, distance: 153.3
click at [148, 122] on div "Question #1 What you are most excited about this coop term? 7 Sec I am most exc…" at bounding box center [297, 182] width 305 height 209
paste textarea "What're you interested in learning while at GAM? Prompt: "I look forward to lea…"
drag, startPoint x: 308, startPoint y: 122, endPoint x: 165, endPoint y: 112, distance: 143.4
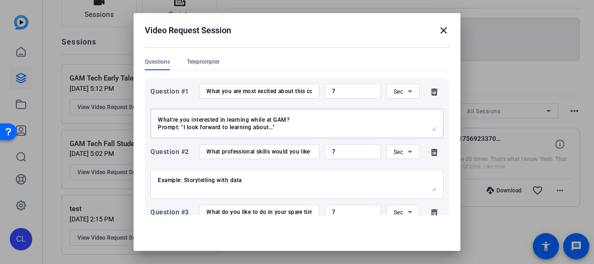
click at [153, 115] on div "What're you interested in learning while at GAM? Prompt: "I look forward to lea…" at bounding box center [297, 123] width 294 height 30
type textarea "What're you interested in learning while at GAM? Prompt: "I look forward to lea…"
drag, startPoint x: 207, startPoint y: 90, endPoint x: 336, endPoint y: 94, distance: 128.6
click at [336, 94] on div "Question #1 What you are most excited about this coop term? 7 Sec" at bounding box center [297, 91] width 294 height 15
paste input "'re you interested in learning while at [GEOGRAPHIC_DATA]"
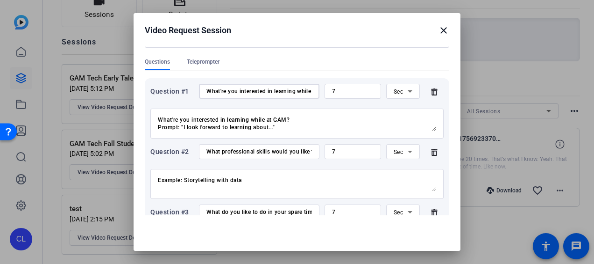
drag, startPoint x: 295, startPoint y: 93, endPoint x: 186, endPoint y: 93, distance: 109.4
click at [186, 93] on div "Question #1 What're you interested in learning while at GAM? 7 Sec" at bounding box center [297, 91] width 294 height 15
click at [239, 95] on div "What're you interested in learning while at GAM?" at bounding box center [260, 91] width 106 height 15
click at [264, 89] on input "What're you interested in learning while at GAM?" at bounding box center [260, 90] width 106 height 7
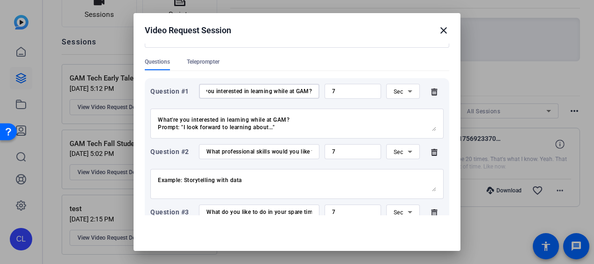
click at [307, 92] on div "What're you interested in learning while at GAM?" at bounding box center [259, 91] width 121 height 15
click at [288, 89] on input "What're you interested in learning while at GAM?" at bounding box center [260, 90] width 106 height 7
click at [301, 90] on input "What're you interested in learning while at GAM?" at bounding box center [260, 90] width 106 height 7
type input "What're you interested in learning while at [GEOGRAPHIC_DATA]?"
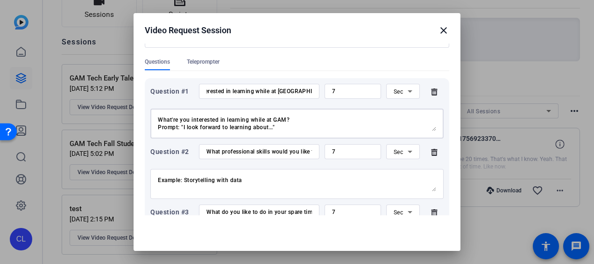
scroll to position [0, 0]
drag, startPoint x: 302, startPoint y: 120, endPoint x: 153, endPoint y: 118, distance: 148.6
click at [153, 118] on div "What're you interested in learning while at GAM? Prompt: "I look forward to lea…" at bounding box center [297, 123] width 294 height 30
drag, startPoint x: 183, startPoint y: 127, endPoint x: 155, endPoint y: 124, distance: 28.6
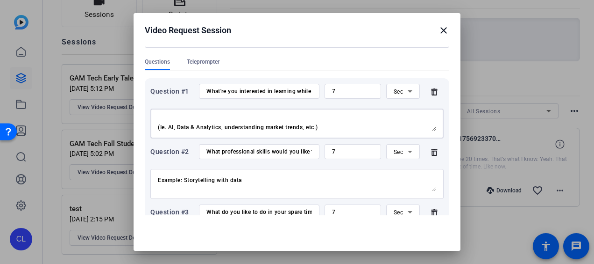
click at [155, 124] on div "Prompt: "I look forward to learning about…" (Ie. AI, Data & Analytics, understa…" at bounding box center [297, 123] width 294 height 30
click at [183, 123] on textarea "Prompt: "I look forward to learning about…" (Ie. AI, Data & Analytics, understa…" at bounding box center [297, 123] width 279 height 15
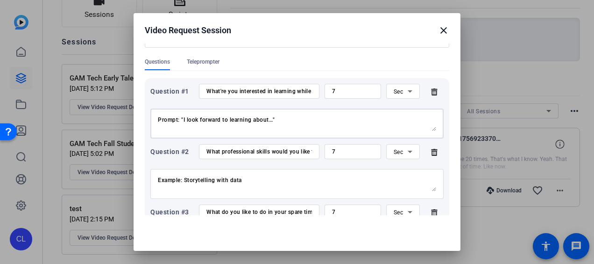
drag, startPoint x: 183, startPoint y: 126, endPoint x: 141, endPoint y: 120, distance: 43.0
click at [141, 120] on mat-dialog-content "Session name Advanced settings GAM Tech Fall Student Video + Add a description …" at bounding box center [297, 129] width 327 height 172
click at [256, 118] on textarea "I look forward to learning about…" (Ie. AI, Data & Analytics, understanding mar…" at bounding box center [297, 123] width 279 height 15
click at [251, 132] on div "I look forward to learning about… (Ie. AI, Data & Analytics, understanding mark…" at bounding box center [297, 123] width 279 height 30
click at [243, 130] on textarea "I look forward to learning about… (Ie. AI, Data & Analytics, understanding mark…" at bounding box center [297, 123] width 279 height 15
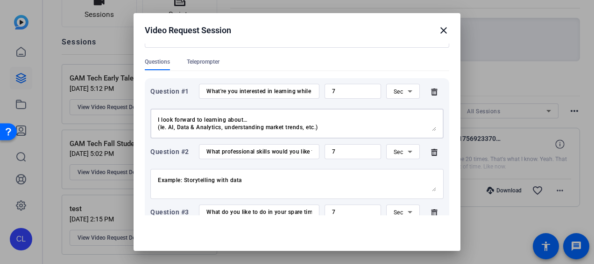
click at [332, 126] on textarea "I look forward to learning about… (Ie. AI, Data & Analytics, understanding mark…" at bounding box center [297, 123] width 279 height 15
type textarea "I look forward to learning about… (Ie. AI, Data & Analytics, understanding mark…"
drag, startPoint x: 208, startPoint y: 151, endPoint x: 387, endPoint y: 157, distance: 179.1
click at [387, 157] on div "Question #2 What professional skills would you like to gain during this coop te…" at bounding box center [297, 151] width 294 height 15
paste input "'re you looking to gain while at [GEOGRAPHIC_DATA]?"
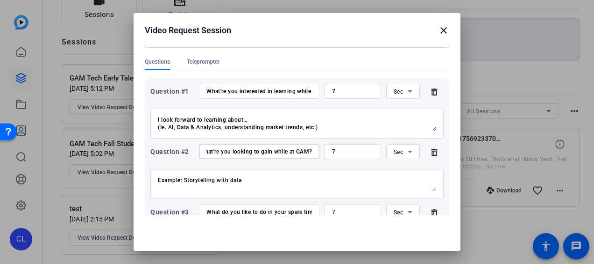
scroll to position [0, 14]
click at [299, 151] on input "What're you looking to gain while at GAM?" at bounding box center [260, 151] width 106 height 7
type input "What're you looking to gain while at [GEOGRAPHIC_DATA]?"
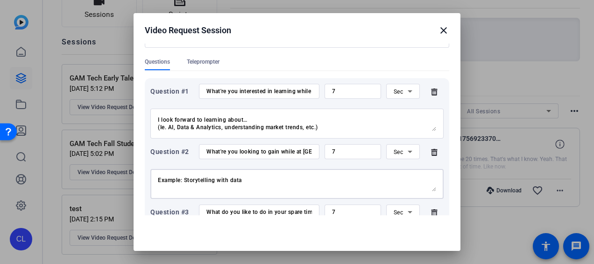
drag, startPoint x: 253, startPoint y: 179, endPoint x: 137, endPoint y: 171, distance: 116.2
click at [137, 171] on mat-dialog-content "Session name Advanced settings GAM Tech Fall Student Video + Add a description …" at bounding box center [297, 129] width 327 height 172
paste textarea "I look forward to gaining …" (Ie. A professional network, experience in ____, k…"
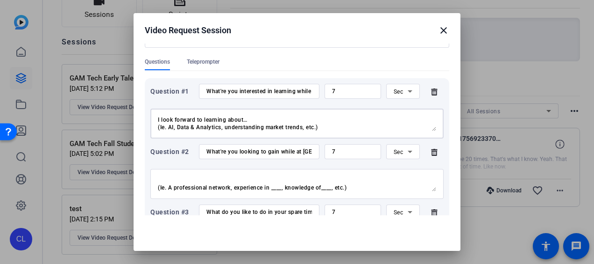
drag, startPoint x: 221, startPoint y: 128, endPoint x: 178, endPoint y: 122, distance: 43.0
click at [178, 122] on textarea "I look forward to learning about… (Ie. AI, Data & Analytics, understanding mark…" at bounding box center [297, 123] width 279 height 15
click at [189, 130] on textarea "I look forward to learning about… (Ie. AI, Data & Analytics, understanding mark…" at bounding box center [297, 123] width 279 height 15
click at [179, 127] on textarea "I look forward to learning about… (Ie. AI, Data & Analytics, understanding mark…" at bounding box center [297, 123] width 279 height 15
click at [237, 175] on div "I look forward to gaining …" (Ie. A professional network, experience in ____, k…" at bounding box center [297, 184] width 279 height 30
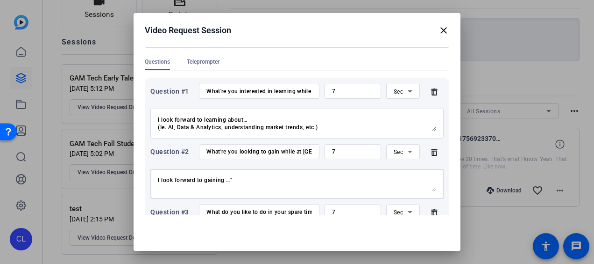
click at [239, 181] on textarea "I look forward to gaining …" (Ie. A professional network, experience in ____, k…" at bounding box center [297, 183] width 279 height 15
click at [218, 186] on textarea "I look forward to gaining … (Ie. A professional network, experience in ____, kn…" at bounding box center [297, 183] width 279 height 15
click at [234, 186] on textarea "I look forward to gaining … (Ie. A professional network, experience in ____, kn…" at bounding box center [297, 183] width 279 height 15
drag, startPoint x: 401, startPoint y: 185, endPoint x: 386, endPoint y: 189, distance: 15.0
click at [386, 189] on textarea "I look forward to gaining … (Ie. A professional network, storytelling skills, e…" at bounding box center [297, 183] width 279 height 15
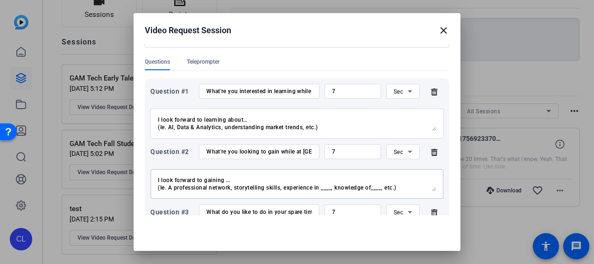
click at [410, 187] on textarea "I look forward to gaining … (Ie. A professional network, storytelling skills, e…" at bounding box center [297, 183] width 279 height 15
type textarea "I look forward to gaining … (Ie. A professional network, storytelling skills, e…"
click at [162, 125] on textarea "I look forward to learning about… (Ie. AI, Data & Analytics, understanding mark…" at bounding box center [297, 123] width 279 height 15
type textarea "I look forward to learning about… (i.e. AI, Data & Analytics, understanding mar…"
click at [162, 188] on textarea "I look forward to gaining … (Ie. A professional network, storytelling skills, e…" at bounding box center [297, 183] width 279 height 15
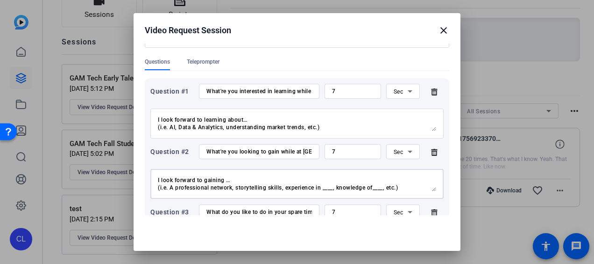
click at [298, 176] on textarea "I look forward to gaining … (i.e. A professional network, storytelling skills, …" at bounding box center [297, 183] width 279 height 15
type textarea "I look forward to gaining … (i.e. A professional network, storytelling skills, …"
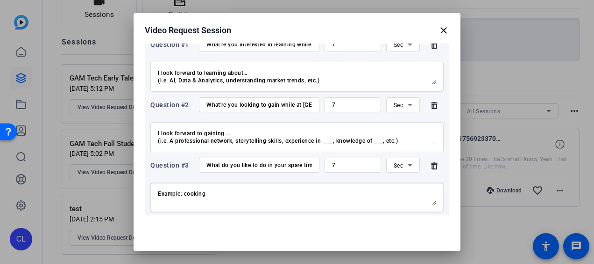
click at [244, 195] on textarea "Example: cooking" at bounding box center [297, 197] width 279 height 15
drag, startPoint x: 249, startPoint y: 195, endPoint x: 98, endPoint y: 195, distance: 151.0
click at [98, 195] on div "Video Request Session close Session name Advanced settings GAM Tech Fall Studen…" at bounding box center [297, 132] width 594 height 264
type textarea "I'd like to____________ (i.e. cooking, reading books, playing basketball and et…"
click at [270, 80] on textarea "I look forward to learning about… (i.e. AI, Data & Analytics, understanding mar…" at bounding box center [297, 76] width 279 height 15
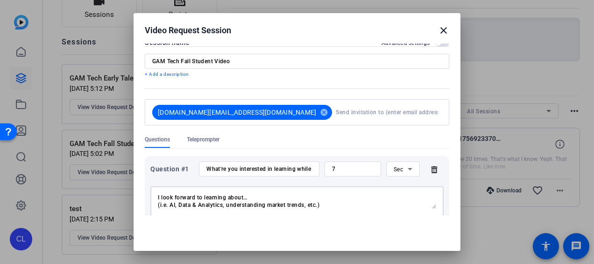
scroll to position [203, 0]
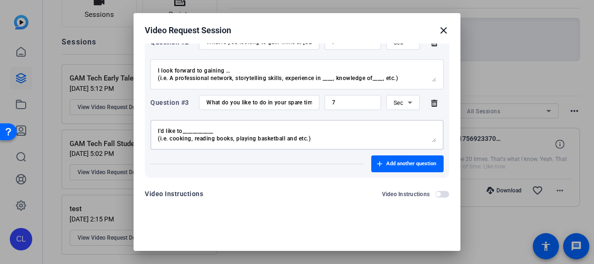
click at [357, 127] on textarea "I'd like to____________ (i.e. cooking, reading books, playing basketball and et…" at bounding box center [297, 134] width 279 height 15
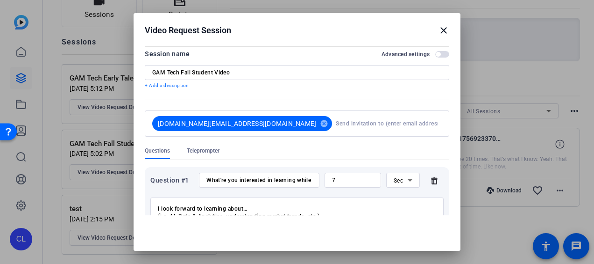
scroll to position [0, 0]
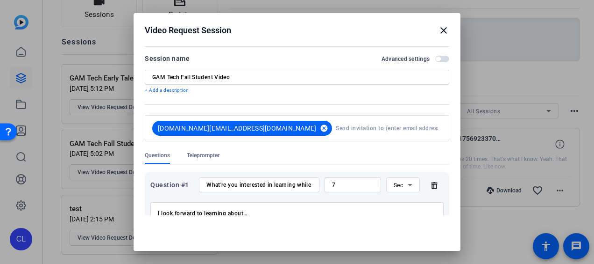
click at [316, 128] on mat-icon "cancel" at bounding box center [324, 128] width 16 height 8
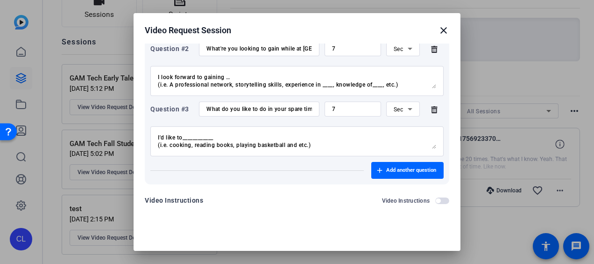
scroll to position [192, 0]
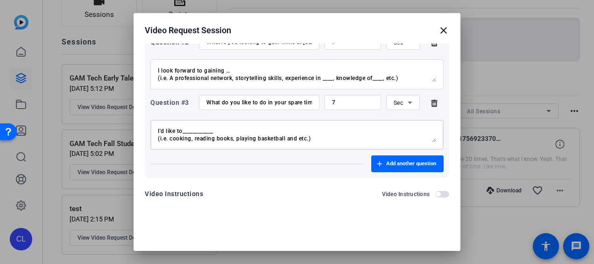
click at [340, 142] on textarea "I'd like to____________ (i.e. cooking, reading books, playing basketball and et…" at bounding box center [297, 134] width 279 height 15
click at [393, 136] on textarea "I'd like to____________ (i.e. cooking, reading books, playing basketball and et…" at bounding box center [297, 134] width 279 height 15
click at [426, 160] on span "Add another question" at bounding box center [412, 163] width 50 height 7
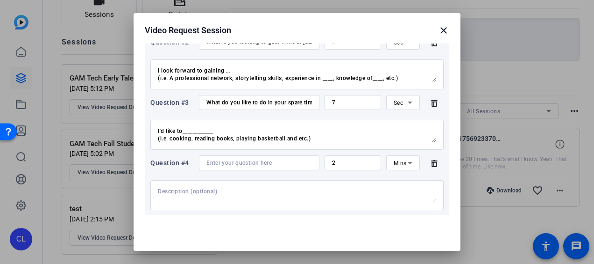
click at [431, 162] on icon at bounding box center [434, 163] width 6 height 7
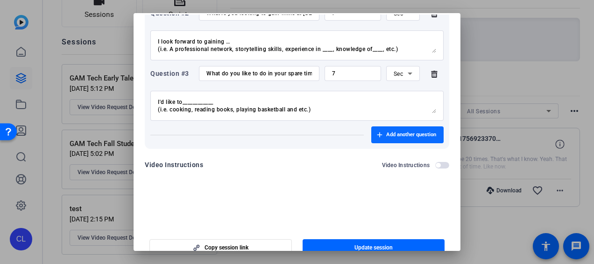
scroll to position [43, 0]
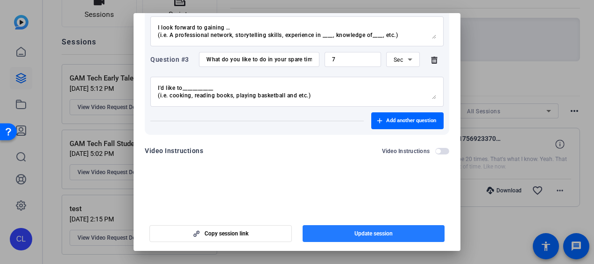
click at [382, 233] on span "Update session" at bounding box center [374, 232] width 38 height 7
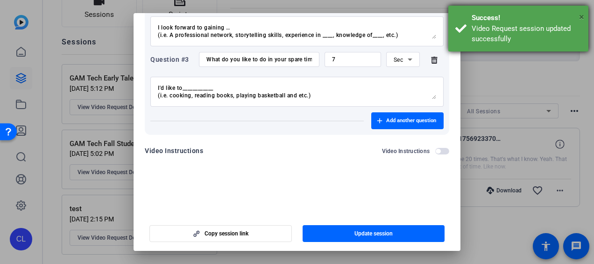
click at [583, 17] on span "×" at bounding box center [582, 16] width 5 height 11
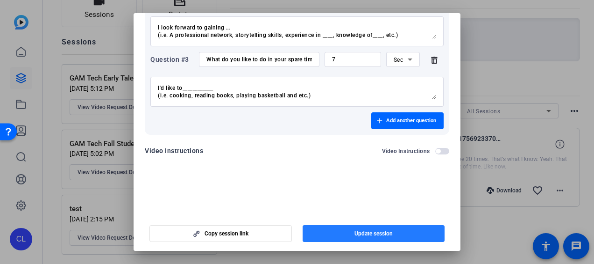
click at [396, 233] on span "button" at bounding box center [374, 233] width 143 height 22
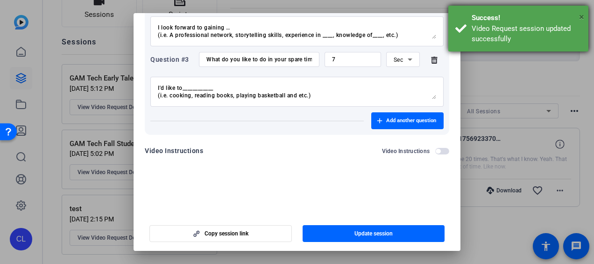
click at [581, 17] on span "×" at bounding box center [582, 16] width 5 height 11
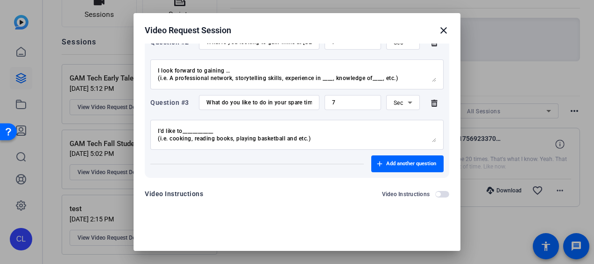
scroll to position [5, 0]
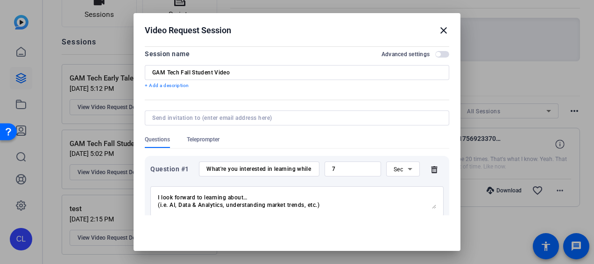
click at [440, 30] on mat-icon "close" at bounding box center [443, 30] width 11 height 11
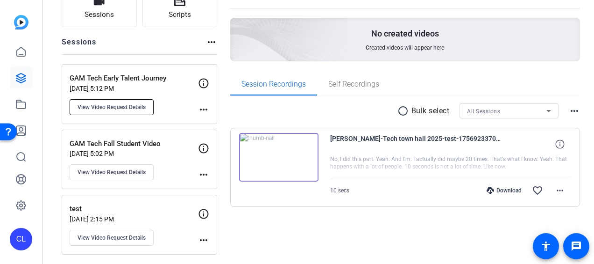
click at [139, 106] on span "View Video Request Details" at bounding box center [112, 106] width 68 height 7
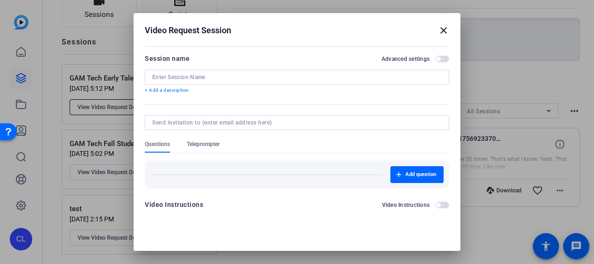
type input "GAM Tech Early Talent Journey"
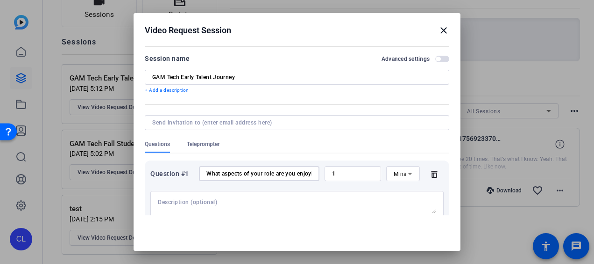
scroll to position [0, 43]
drag, startPoint x: 218, startPoint y: 171, endPoint x: 331, endPoint y: 173, distance: 113.1
click at [331, 173] on div "Question #1 What aspects of your role are you enjoying the most? 1 Mins" at bounding box center [297, 173] width 294 height 15
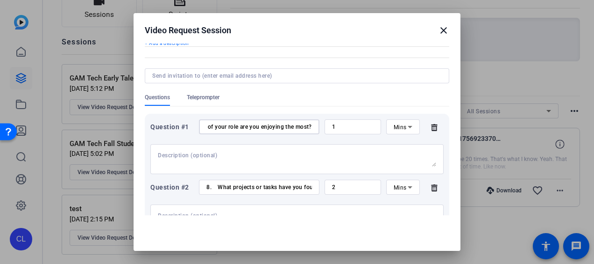
scroll to position [93, 0]
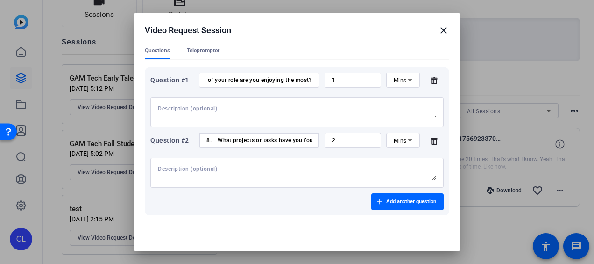
click at [217, 141] on input "8. What projects or tasks have you found the most exciting or rewarding so far?" at bounding box center [260, 139] width 106 height 7
drag, startPoint x: 293, startPoint y: 140, endPoint x: 340, endPoint y: 137, distance: 47.3
click at [340, 137] on div "Question #2 What projects or tasks have you found the most exciting or rewardin…" at bounding box center [297, 140] width 294 height 15
type input "What projects or tasks have you found the most exciting or rewarding so far?"
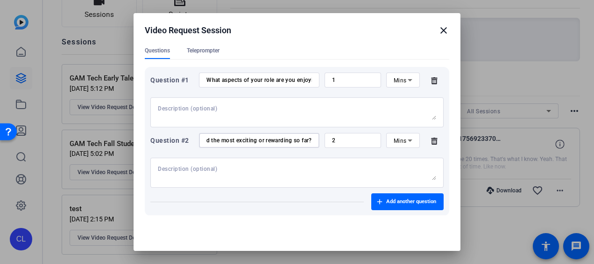
scroll to position [0, 0]
click at [305, 168] on textarea at bounding box center [297, 172] width 279 height 15
drag, startPoint x: 237, startPoint y: 142, endPoint x: 346, endPoint y: 151, distance: 108.8
click at [346, 151] on div "Question #2 What projects or tasks have you found the most exciting or rewardin…" at bounding box center [297, 160] width 294 height 55
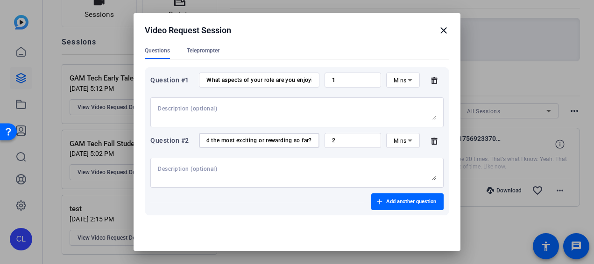
scroll to position [0, 0]
drag, startPoint x: 342, startPoint y: 140, endPoint x: 301, endPoint y: 136, distance: 41.3
click at [301, 136] on div "Question #2 What projects or tasks have you found the most exciting or rewardin…" at bounding box center [297, 140] width 294 height 15
type input "1"
click at [363, 175] on textarea at bounding box center [297, 172] width 279 height 15
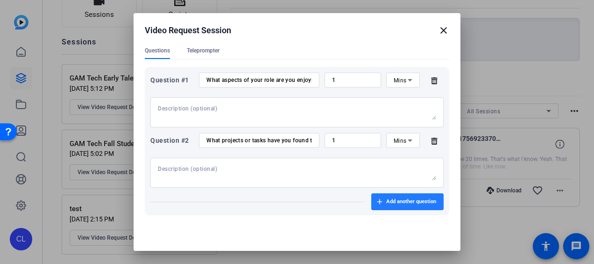
click at [394, 201] on span "Add another question" at bounding box center [412, 201] width 50 height 7
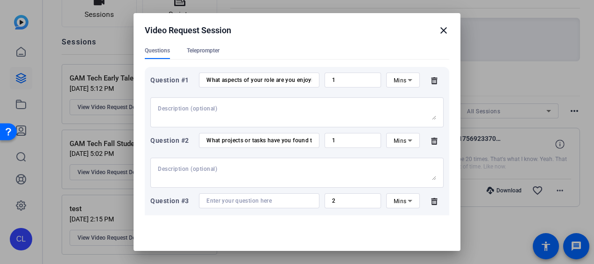
click at [300, 142] on input "What projects or tasks have you found the most exciting or rewarding so far?" at bounding box center [260, 139] width 106 height 7
click at [239, 202] on input at bounding box center [260, 200] width 106 height 7
paste input "What advise they want to give to the current coop"
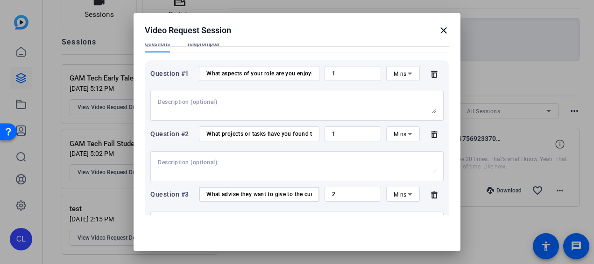
scroll to position [107, 0]
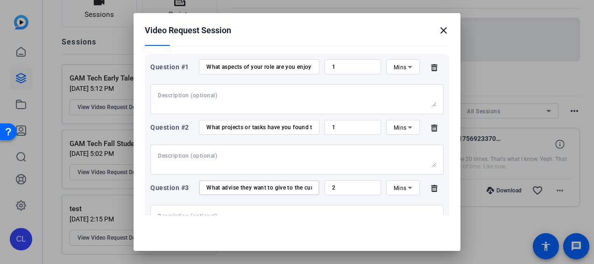
drag, startPoint x: 219, startPoint y: 200, endPoint x: 238, endPoint y: 193, distance: 20.4
click at [238, 193] on div "What advise they want to give to the current coop" at bounding box center [260, 187] width 106 height 15
drag, startPoint x: 298, startPoint y: 189, endPoint x: 344, endPoint y: 187, distance: 46.3
click at [344, 187] on div "Question #3 What advise you want to give to the current coop 2 Mins" at bounding box center [297, 187] width 294 height 15
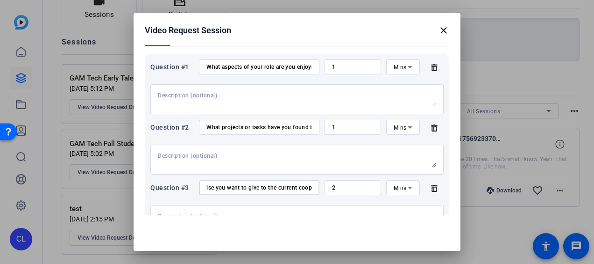
click at [305, 189] on input "What advise you want to give to the current coop" at bounding box center [260, 187] width 106 height 7
type input "What advise you want to give to the current coop students?"
click at [307, 180] on div "Question #3 What advise you want to give to the current coop students? 2 Mins" at bounding box center [297, 187] width 294 height 15
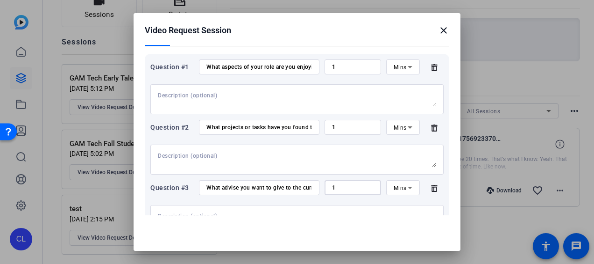
type input "1"
click at [336, 164] on textarea at bounding box center [297, 159] width 279 height 15
drag, startPoint x: 233, startPoint y: 127, endPoint x: 326, endPoint y: 128, distance: 93.0
click at [335, 128] on div "Question #2 What projects or tasks have you found the most exciting or rewardin…" at bounding box center [297, 127] width 294 height 15
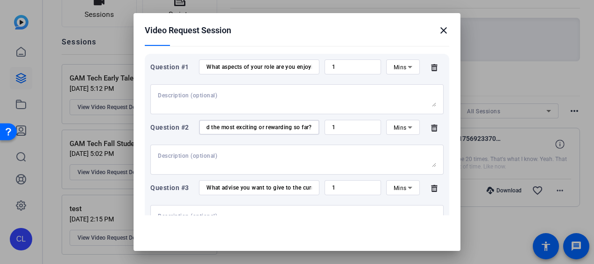
click at [274, 128] on input "What projects or tasks have you found the most exciting or rewarding so far?" at bounding box center [260, 126] width 106 height 7
drag, startPoint x: 226, startPoint y: 127, endPoint x: 161, endPoint y: 121, distance: 65.2
click at [161, 121] on div "Question #2 What projects or tasks have you found the most exciting or rewardin…" at bounding box center [297, 127] width 294 height 15
click at [236, 123] on input "What projects or tasks have you found the most exciting or rewarding so far?" at bounding box center [260, 126] width 106 height 7
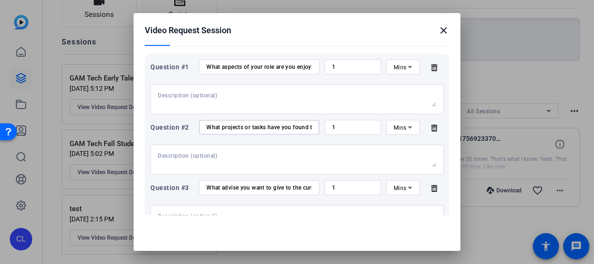
click at [244, 124] on input "What projects or tasks have you found the most exciting or rewarding so far?" at bounding box center [260, 126] width 106 height 7
drag, startPoint x: 267, startPoint y: 127, endPoint x: 321, endPoint y: 127, distance: 53.3
click at [321, 127] on div "Question #2 What projects or tasks have you found the most exciting or rewardin…" at bounding box center [297, 127] width 294 height 15
click at [274, 129] on input "What projects or tasks have you found the most exciting or rewarding so far?" at bounding box center [260, 126] width 106 height 7
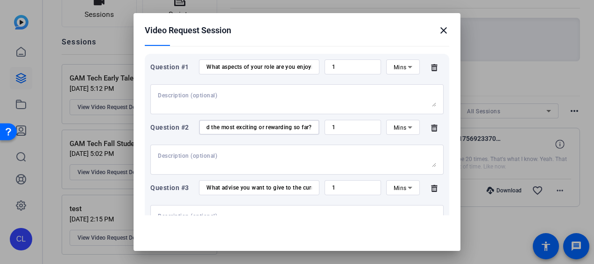
drag, startPoint x: 251, startPoint y: 128, endPoint x: 309, endPoint y: 127, distance: 58.0
click at [309, 127] on div "What projects or tasks have you found the most exciting or rewarding so far?" at bounding box center [259, 127] width 121 height 15
drag, startPoint x: 229, startPoint y: 128, endPoint x: 322, endPoint y: 132, distance: 93.1
click at [322, 132] on div "Question #2 What projects or tasks have you found the most exciting or rewardin…" at bounding box center [297, 127] width 294 height 15
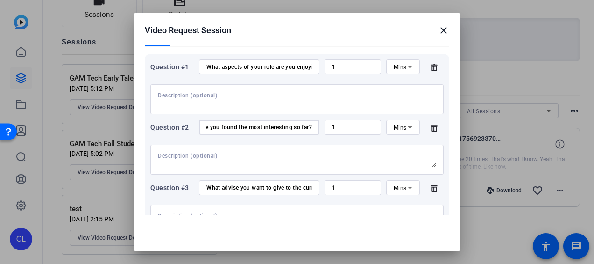
type input "What projects or tasks have you found the most interesting so far?"
click at [291, 150] on div at bounding box center [297, 159] width 279 height 30
click at [242, 65] on input "What aspects of your role are you enjoying the most?" at bounding box center [260, 66] width 106 height 7
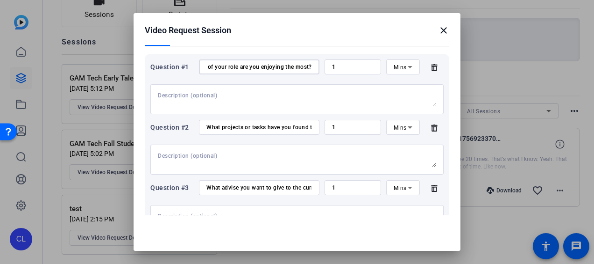
drag, startPoint x: 269, startPoint y: 67, endPoint x: 351, endPoint y: 67, distance: 81.3
click at [351, 67] on div "Question #1 What aspects of your role are you enjoying the most? 1 Mins" at bounding box center [297, 66] width 294 height 15
click at [280, 132] on div "What projects or tasks have you found the most interesting so far?" at bounding box center [260, 127] width 106 height 15
drag, startPoint x: 223, startPoint y: 65, endPoint x: 327, endPoint y: 71, distance: 103.4
click at [327, 71] on div "Question #1 What aspects of your role are you enjoying the most? 1 Mins" at bounding box center [297, 66] width 294 height 15
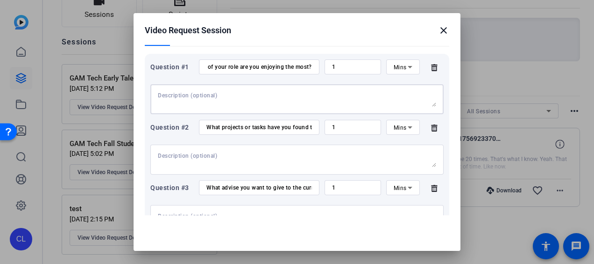
scroll to position [0, 0]
click at [315, 97] on textarea at bounding box center [297, 99] width 279 height 15
drag, startPoint x: 270, startPoint y: 69, endPoint x: 335, endPoint y: 69, distance: 65.0
click at [335, 69] on div "Question #1 What aspects of your role are you enjoying the most? 1 Mins" at bounding box center [297, 66] width 294 height 15
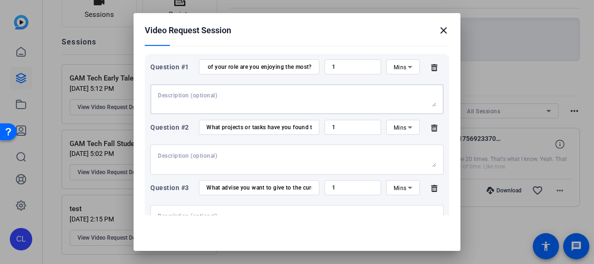
click at [322, 98] on textarea at bounding box center [297, 99] width 279 height 15
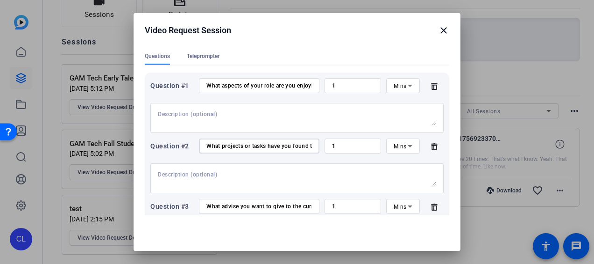
scroll to position [0, 79]
drag, startPoint x: 289, startPoint y: 146, endPoint x: 348, endPoint y: 146, distance: 58.9
click at [348, 146] on div "Question #2 What projects or tasks have you found the most interesting so far? …" at bounding box center [297, 145] width 294 height 15
click at [439, 134] on div "Question #1 What aspects of your role are you enjoying the most? 1 Mins Questio…" at bounding box center [297, 176] width 305 height 209
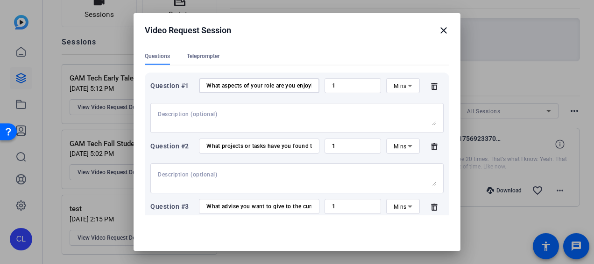
click at [260, 86] on input "What aspects of your role are you enjoying the most?" at bounding box center [260, 85] width 106 height 7
drag, startPoint x: 276, startPoint y: 86, endPoint x: 322, endPoint y: 86, distance: 46.3
click at [322, 86] on div "Question #1 What aspects of your role are you enjoying the most? 1 Mins" at bounding box center [297, 85] width 294 height 15
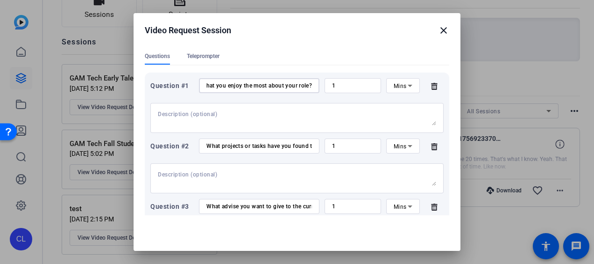
type input "What you enjoy the most about your role?"
click at [241, 120] on textarea at bounding box center [297, 117] width 279 height 15
drag, startPoint x: 247, startPoint y: 85, endPoint x: 313, endPoint y: 85, distance: 65.4
click at [313, 85] on div "Question #1 What you enjoy the most about your role? 1 Mins" at bounding box center [297, 85] width 294 height 15
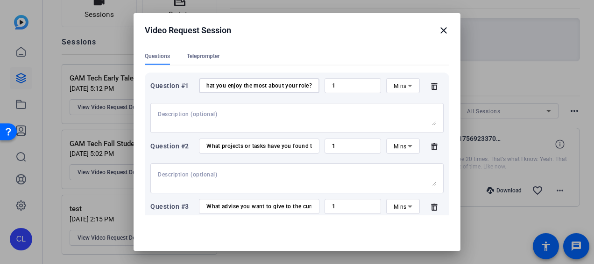
scroll to position [0, 0]
drag, startPoint x: 246, startPoint y: 145, endPoint x: 269, endPoint y: 143, distance: 23.4
click at [269, 143] on input "What projects or tasks have you found the most interesting so far?" at bounding box center [260, 145] width 106 height 7
drag, startPoint x: 244, startPoint y: 145, endPoint x: 228, endPoint y: 143, distance: 16.0
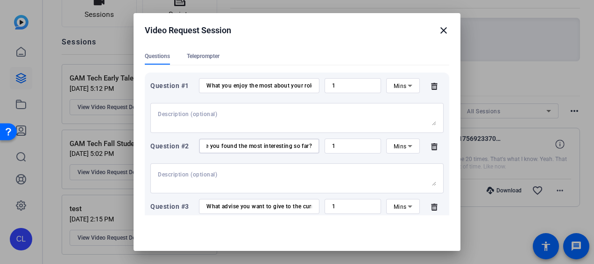
click at [228, 143] on input "What projects or tasks have you found the most interesting so far?" at bounding box center [260, 145] width 106 height 7
click at [222, 148] on input "What projects or tasks have you found the most interesting so far?" at bounding box center [260, 145] width 106 height 7
drag, startPoint x: 253, startPoint y: 144, endPoint x: 141, endPoint y: 136, distance: 112.0
click at [141, 136] on mat-dialog-content "Session name Advanced settings GAM Tech Early Talent Journey + Add a descriptio…" at bounding box center [297, 129] width 327 height 172
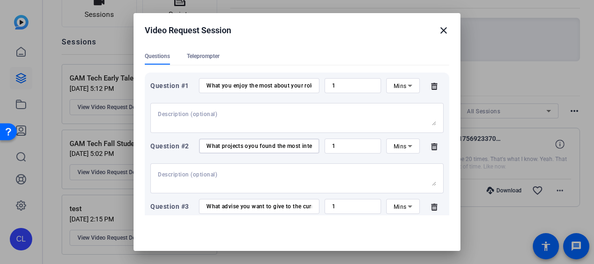
click at [246, 145] on input "What projects oyou found the most interesting so far?" at bounding box center [260, 145] width 106 height 7
type input "What projects you found the most interesting so far?"
drag, startPoint x: 252, startPoint y: 85, endPoint x: 312, endPoint y: 80, distance: 60.0
click at [312, 80] on div "Question #1 What you enjoy the most about your role? 1 Mins" at bounding box center [297, 85] width 294 height 15
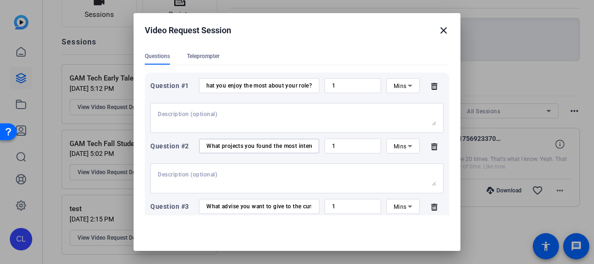
scroll to position [0, 0]
click at [249, 145] on input "What projects you found the most interesting so far?" at bounding box center [260, 145] width 106 height 7
drag, startPoint x: 258, startPoint y: 143, endPoint x: 310, endPoint y: 145, distance: 51.9
click at [310, 145] on div "What projects you found the most interesting so far?" at bounding box center [259, 145] width 121 height 15
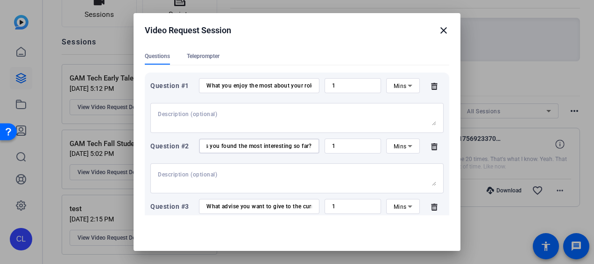
click at [282, 183] on textarea at bounding box center [297, 178] width 279 height 15
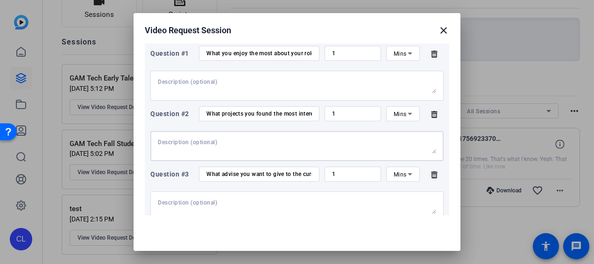
scroll to position [135, 0]
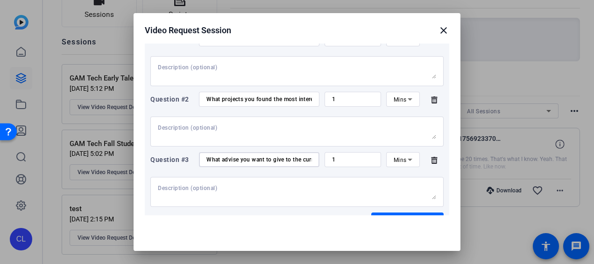
drag, startPoint x: 220, startPoint y: 156, endPoint x: 195, endPoint y: 158, distance: 24.8
click at [195, 158] on div "Question #3 What advise you want to give to the current coop students? 1 Mins" at bounding box center [297, 159] width 294 height 15
drag, startPoint x: 269, startPoint y: 160, endPoint x: 324, endPoint y: 158, distance: 54.7
click at [324, 158] on div "Question #3 Any advise you want to give to the current coop students? 1 Mins" at bounding box center [297, 159] width 294 height 15
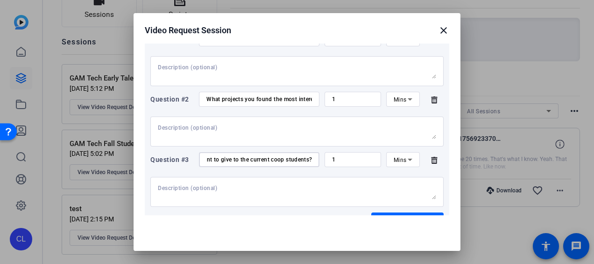
type input "Any advise you want to give to the current coop students?"
click at [312, 192] on textarea at bounding box center [297, 191] width 279 height 15
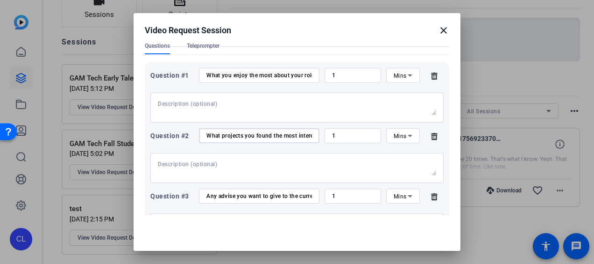
scroll to position [0, 41]
drag, startPoint x: 256, startPoint y: 135, endPoint x: 341, endPoint y: 135, distance: 85.1
click at [341, 135] on div "Question #2 What projects you found the most interesting so far? 1 Mins" at bounding box center [297, 135] width 294 height 15
type input "What projects you are currently working on?"
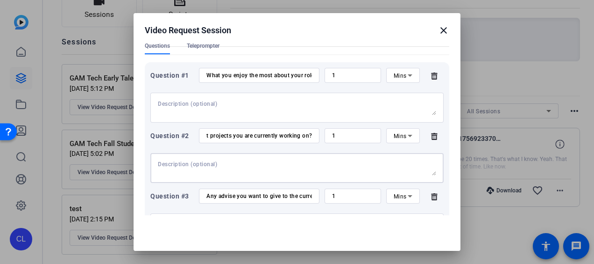
click at [303, 172] on textarea at bounding box center [297, 167] width 279 height 15
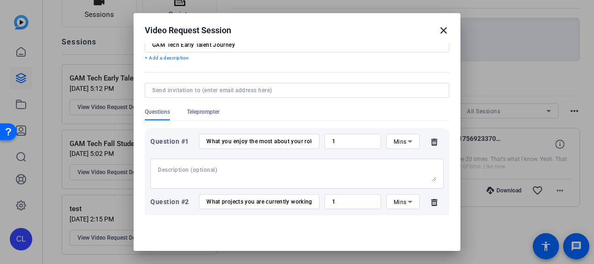
scroll to position [5, 0]
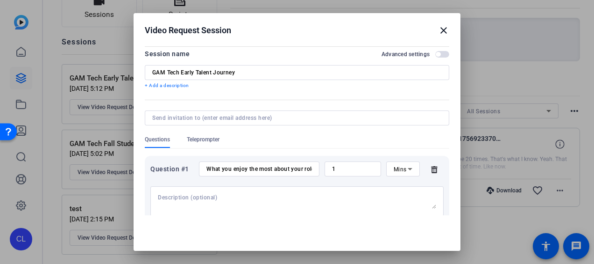
click at [301, 168] on input "What you enjoy the most about your role?" at bounding box center [260, 168] width 106 height 7
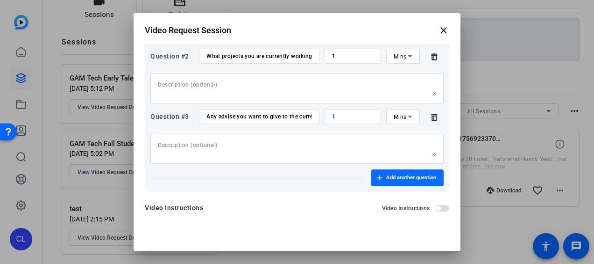
scroll to position [192, 0]
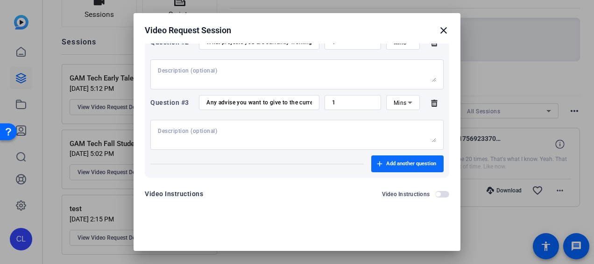
click at [418, 167] on span "button" at bounding box center [408, 163] width 72 height 22
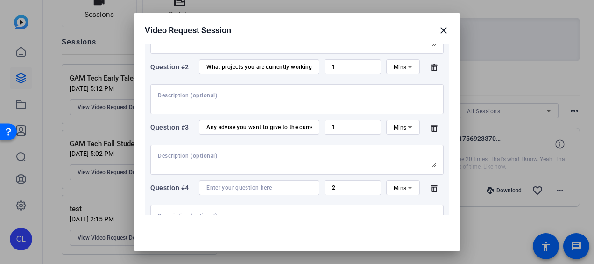
scroll to position [158, 0]
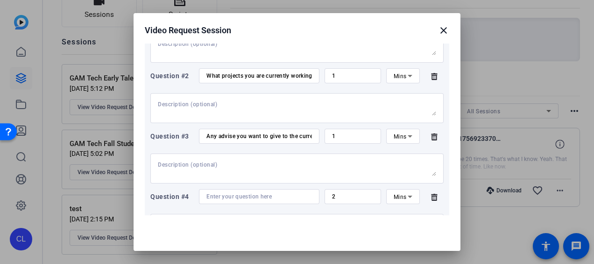
click at [425, 195] on icon at bounding box center [434, 196] width 19 height 7
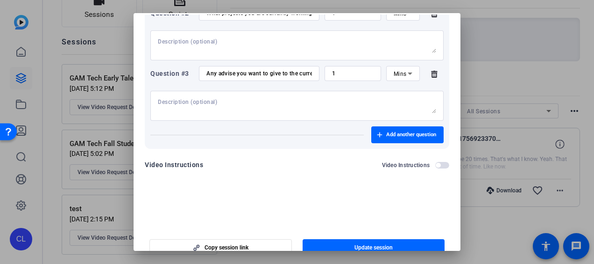
scroll to position [43, 0]
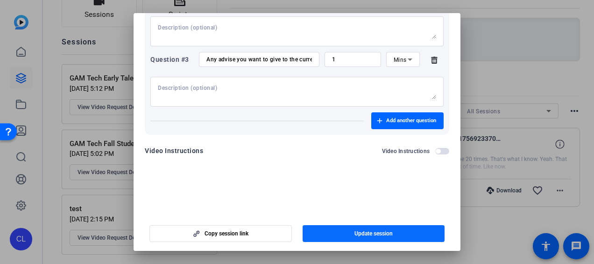
click at [375, 232] on span "Update session" at bounding box center [374, 232] width 38 height 7
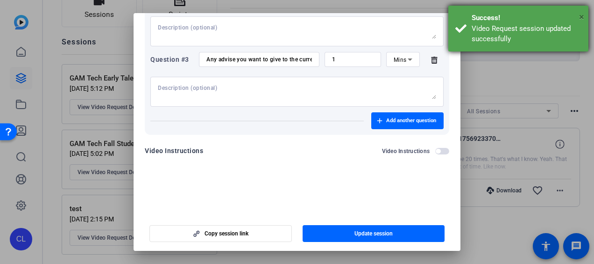
click at [583, 18] on span "×" at bounding box center [582, 16] width 5 height 11
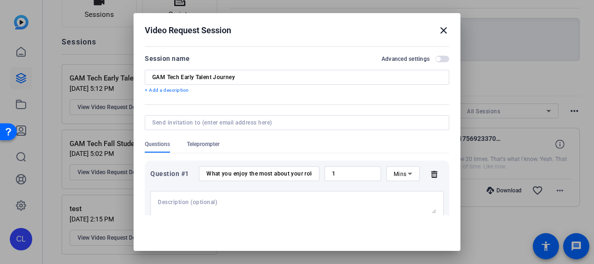
scroll to position [93, 0]
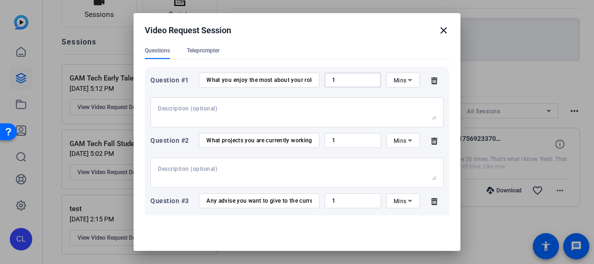
drag, startPoint x: 364, startPoint y: 80, endPoint x: 306, endPoint y: 78, distance: 58.0
click at [306, 78] on div "Question #1 What you enjoy the most about your role? 1 Mins" at bounding box center [297, 79] width 294 height 15
type input "7"
click at [408, 80] on icon at bounding box center [410, 80] width 5 height 2
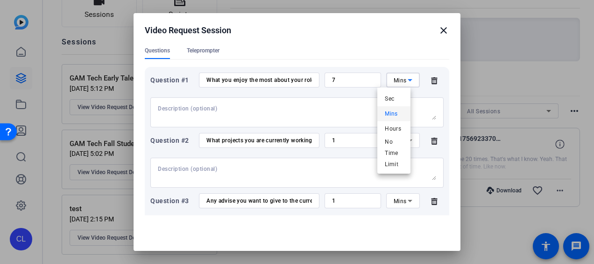
click at [397, 97] on mat-option "Sec" at bounding box center [394, 98] width 33 height 15
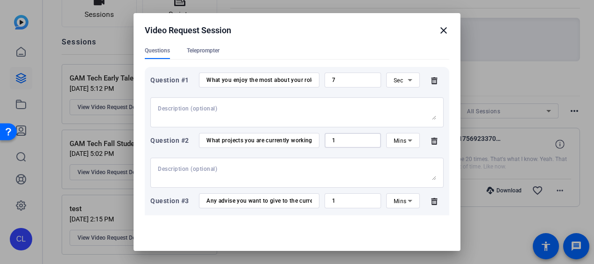
drag, startPoint x: 341, startPoint y: 140, endPoint x: 305, endPoint y: 141, distance: 36.5
click at [305, 141] on div "Question #2 What projects you are currently working on? 1 Mins" at bounding box center [297, 140] width 294 height 15
click at [405, 141] on icon at bounding box center [410, 140] width 11 height 11
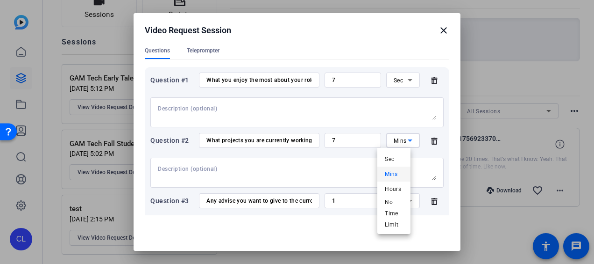
click at [330, 144] on div at bounding box center [297, 132] width 594 height 264
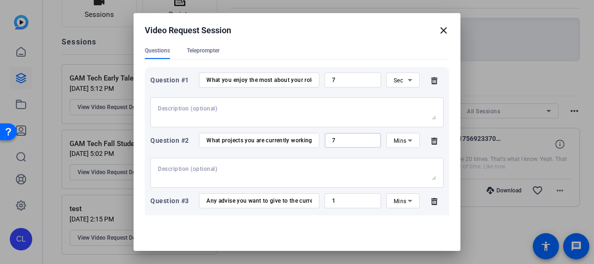
click at [334, 141] on input "7" at bounding box center [353, 139] width 42 height 7
drag, startPoint x: 336, startPoint y: 141, endPoint x: 309, endPoint y: 138, distance: 27.7
click at [309, 138] on div "Question #2 What projects you are currently working on? 7 Mins" at bounding box center [297, 140] width 294 height 15
type input "10"
click at [334, 82] on input "7" at bounding box center [353, 79] width 42 height 7
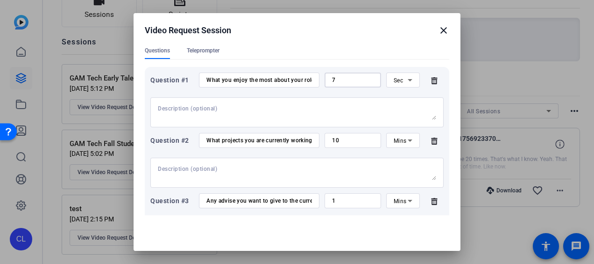
drag, startPoint x: 340, startPoint y: 82, endPoint x: 296, endPoint y: 79, distance: 44.0
click at [296, 79] on div "Question #1 What you enjoy the most about your role? 7 Sec" at bounding box center [297, 79] width 294 height 15
type input "10"
drag, startPoint x: 342, startPoint y: 204, endPoint x: 303, endPoint y: 196, distance: 40.1
click at [303, 196] on div "Question #3 Any advise you want to give to the current coop students? 1 Mins" at bounding box center [297, 200] width 294 height 15
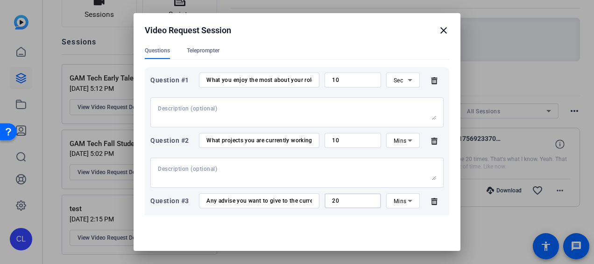
type input "20"
click at [405, 143] on icon at bounding box center [410, 140] width 11 height 11
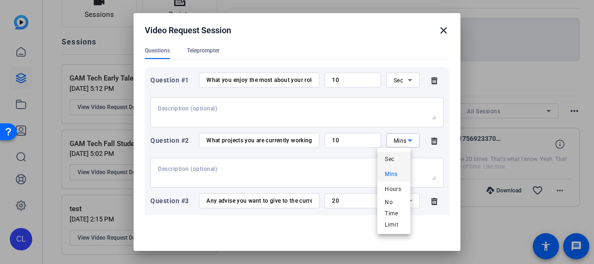
click at [391, 159] on span "Sec" at bounding box center [389, 158] width 9 height 11
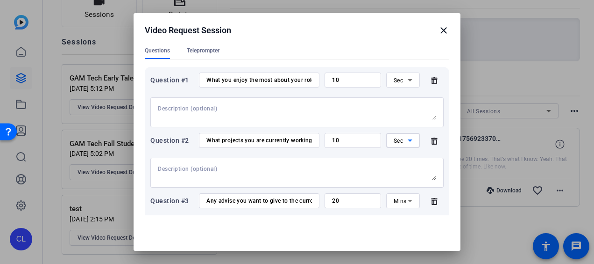
click at [405, 200] on icon at bounding box center [410, 200] width 11 height 11
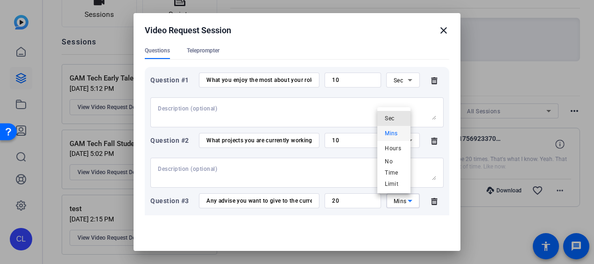
drag, startPoint x: 394, startPoint y: 119, endPoint x: 358, endPoint y: 145, distance: 44.2
click at [394, 119] on span "Sec" at bounding box center [389, 118] width 9 height 11
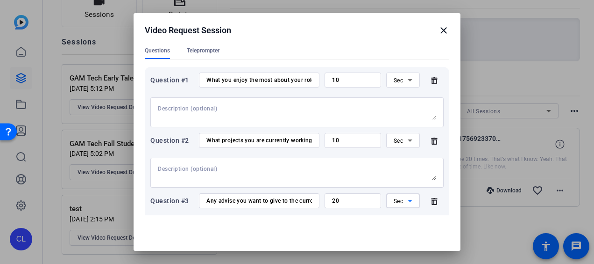
click at [340, 177] on textarea at bounding box center [297, 172] width 279 height 15
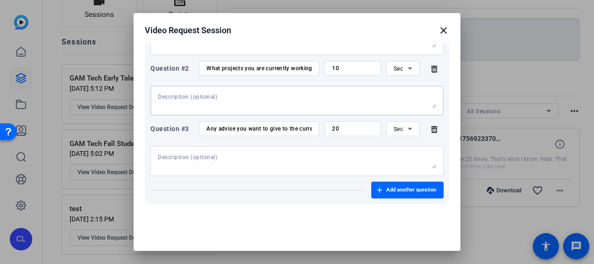
scroll to position [187, 0]
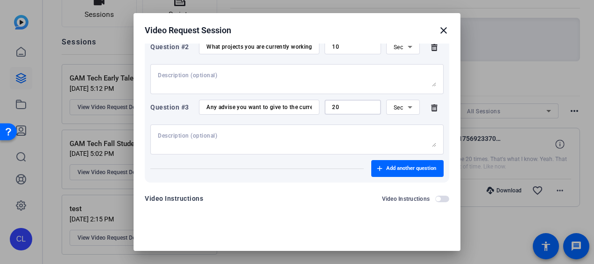
drag, startPoint x: 349, startPoint y: 109, endPoint x: 318, endPoint y: 105, distance: 31.2
click at [325, 105] on div "20" at bounding box center [353, 107] width 57 height 15
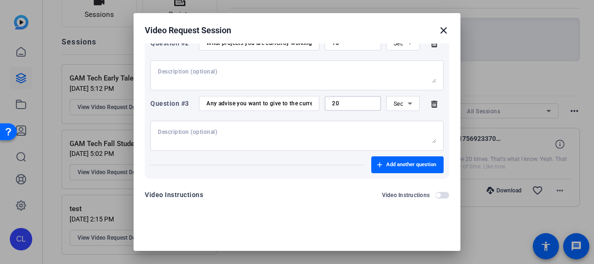
scroll to position [192, 0]
click at [415, 163] on span "Add another question" at bounding box center [412, 163] width 50 height 7
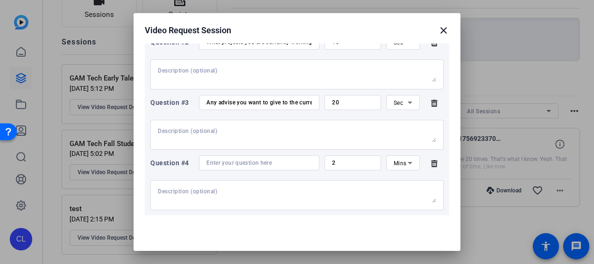
click at [431, 162] on icon at bounding box center [434, 163] width 6 height 7
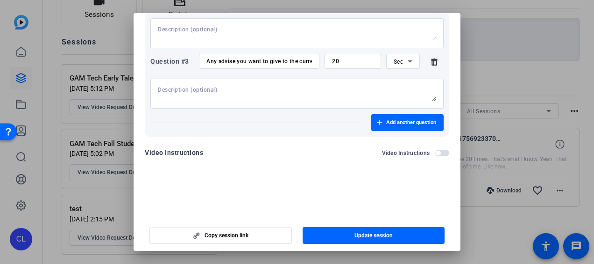
scroll to position [43, 0]
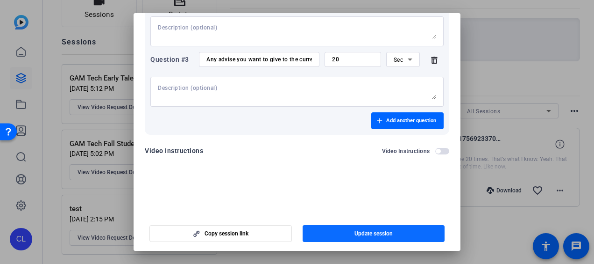
click at [389, 236] on span "Update session" at bounding box center [374, 232] width 38 height 7
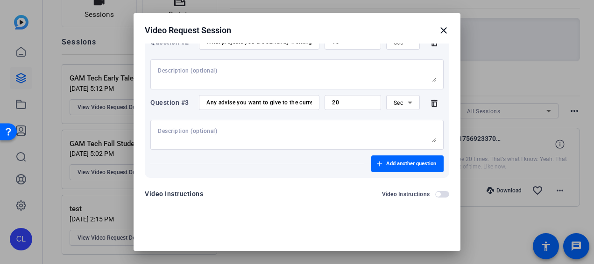
scroll to position [98, 0]
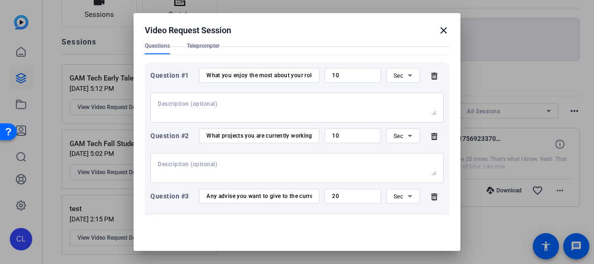
click at [431, 136] on icon at bounding box center [434, 136] width 6 height 7
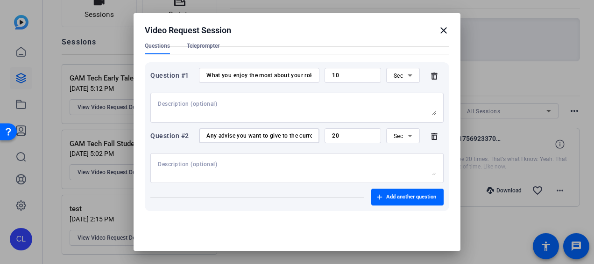
scroll to position [0, 55]
drag, startPoint x: 275, startPoint y: 138, endPoint x: 357, endPoint y: 138, distance: 82.3
click at [357, 138] on div "Question #2 Any advise you want to give to the current coop students? 20 Sec" at bounding box center [297, 135] width 294 height 15
click at [315, 113] on textarea at bounding box center [297, 107] width 279 height 15
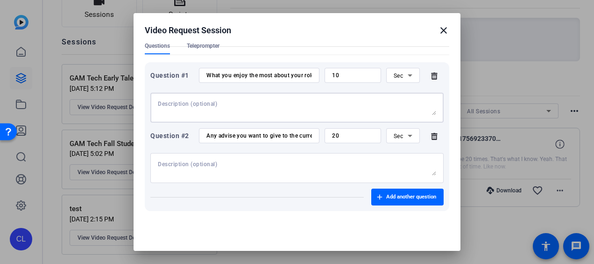
scroll to position [0, 11]
drag, startPoint x: 272, startPoint y: 76, endPoint x: 333, endPoint y: 76, distance: 60.8
click at [333, 76] on div "Question #1 What you enjoy the most about your role? 10 Sec" at bounding box center [297, 75] width 294 height 15
click at [321, 108] on textarea at bounding box center [297, 107] width 279 height 15
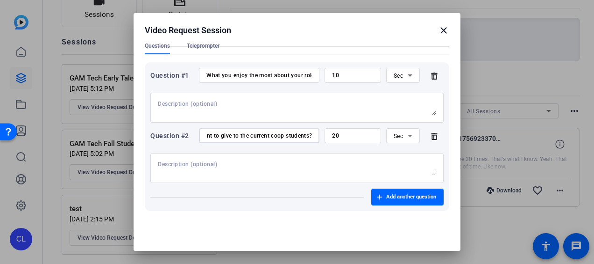
drag, startPoint x: 207, startPoint y: 135, endPoint x: 392, endPoint y: 144, distance: 185.3
click at [392, 144] on div "Question #2 Any advise you want to give to the current coop students? 20 Sec" at bounding box center [297, 155] width 294 height 55
drag, startPoint x: 346, startPoint y: 135, endPoint x: 299, endPoint y: 131, distance: 47.4
click at [299, 131] on div "Question #2 Any advise you want to give to the current coop students? 20 Sec" at bounding box center [297, 135] width 294 height 15
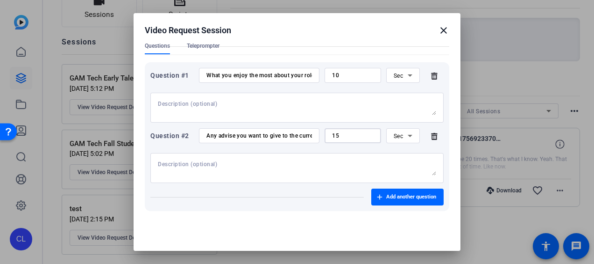
type input "15"
click at [309, 170] on textarea at bounding box center [297, 167] width 279 height 15
drag, startPoint x: 346, startPoint y: 137, endPoint x: 285, endPoint y: 133, distance: 60.9
click at [285, 133] on div "Question #2 Any advise you want to give to the current coop students? 15 Sec" at bounding box center [297, 135] width 294 height 15
click at [294, 181] on div at bounding box center [297, 168] width 279 height 30
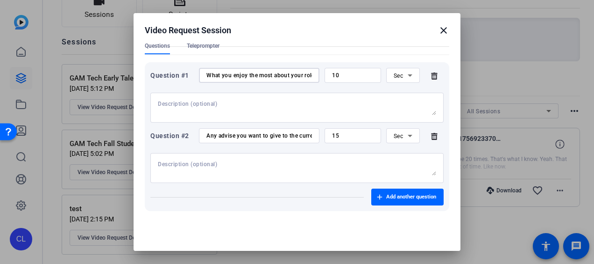
scroll to position [0, 11]
drag, startPoint x: 273, startPoint y: 73, endPoint x: 349, endPoint y: 73, distance: 76.2
click at [349, 73] on div "Question #1 What you enjoy the most about your role? 10 Sec" at bounding box center [297, 75] width 294 height 15
click at [300, 103] on textarea at bounding box center [297, 107] width 279 height 15
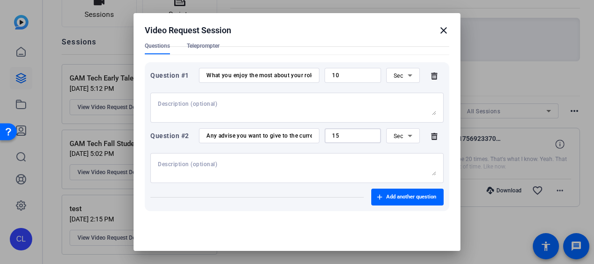
drag, startPoint x: 342, startPoint y: 139, endPoint x: 303, endPoint y: 134, distance: 39.6
click at [303, 134] on div "Question #2 Any advise you want to give to the current coop students? 15 Sec" at bounding box center [297, 135] width 294 height 15
drag, startPoint x: 291, startPoint y: 75, endPoint x: 329, endPoint y: 75, distance: 38.3
click at [329, 75] on div "Question #1 What you enjoy the most about your role? 10 Sec" at bounding box center [297, 75] width 294 height 15
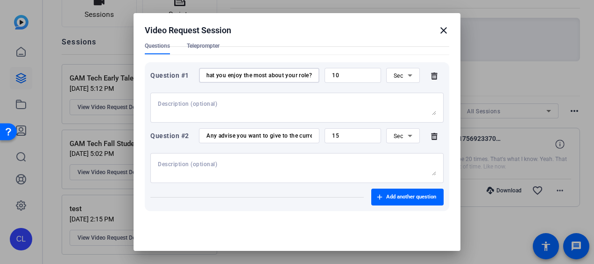
click at [323, 98] on div at bounding box center [297, 108] width 279 height 30
type textarea "I enjoy the most about______________"
click at [235, 163] on textarea at bounding box center [297, 167] width 279 height 15
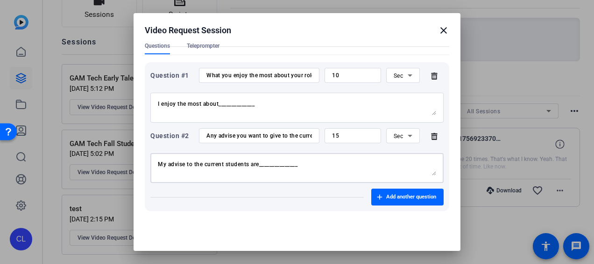
type textarea "My advise to the current students are_______________"
click at [283, 107] on textarea "I enjoy the most about______________" at bounding box center [297, 107] width 279 height 15
drag, startPoint x: 341, startPoint y: 132, endPoint x: 317, endPoint y: 138, distance: 24.1
click at [325, 138] on div "15" at bounding box center [353, 135] width 57 height 15
drag, startPoint x: 336, startPoint y: 136, endPoint x: 326, endPoint y: 135, distance: 9.5
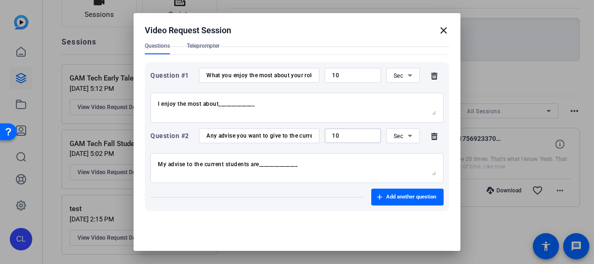
click at [332, 135] on input "10" at bounding box center [353, 135] width 42 height 7
type input "15"
click at [338, 162] on textarea "My advise to the current students are_______________" at bounding box center [297, 167] width 279 height 15
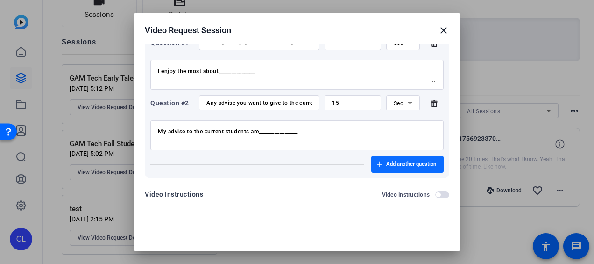
click at [417, 166] on span "Add another question" at bounding box center [412, 163] width 50 height 7
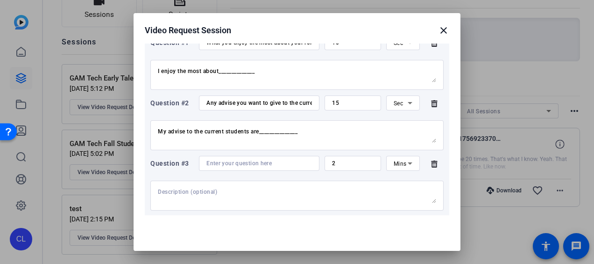
click at [431, 163] on icon at bounding box center [434, 163] width 6 height 7
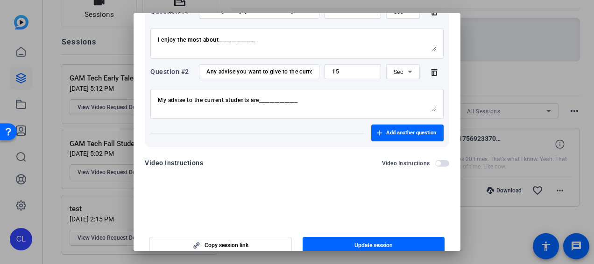
scroll to position [43, 0]
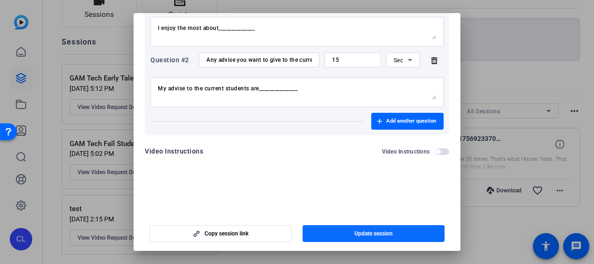
click at [377, 231] on span "Update session" at bounding box center [374, 232] width 38 height 7
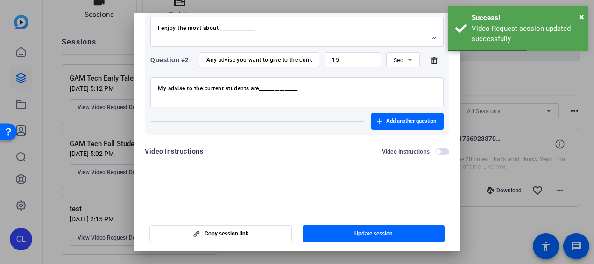
click at [54, 111] on div at bounding box center [297, 132] width 594 height 264
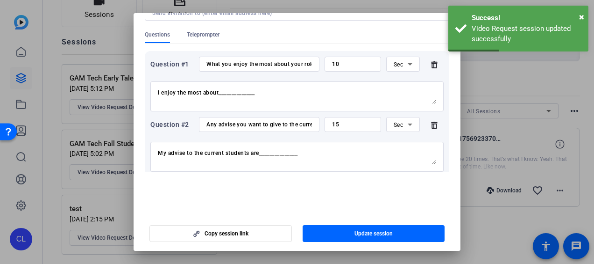
scroll to position [0, 0]
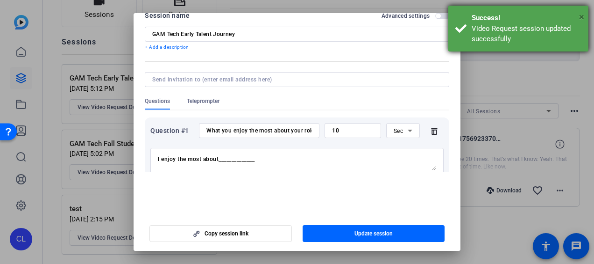
click at [583, 14] on span "×" at bounding box center [582, 16] width 5 height 11
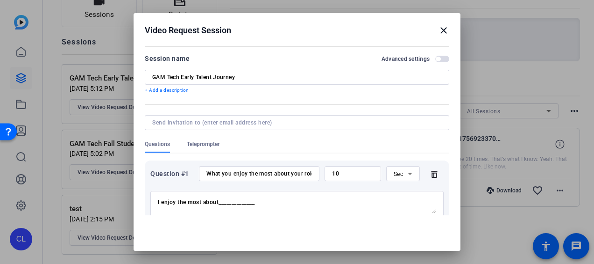
click at [438, 31] on mat-icon "close" at bounding box center [443, 30] width 11 height 11
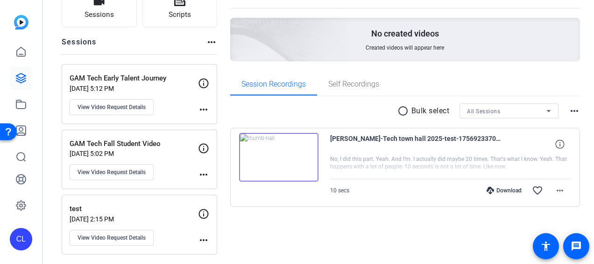
click at [205, 172] on mat-icon "more_horiz" at bounding box center [203, 174] width 11 height 11
click at [136, 172] on div at bounding box center [297, 132] width 594 height 264
click at [142, 168] on span "View Video Request Details" at bounding box center [112, 171] width 68 height 7
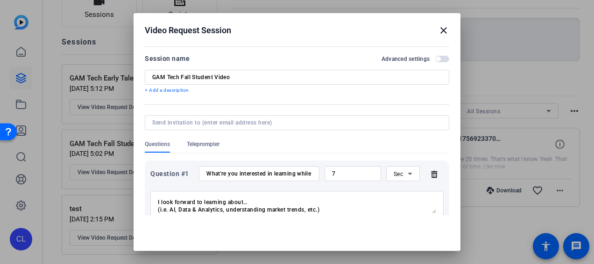
click at [222, 122] on input at bounding box center [295, 122] width 286 height 7
paste input "[EMAIL_ADDRESS][DOMAIN_NAME] [PERSON_NAME][DOMAIN_NAME][EMAIL_ADDRESS][PERSON_N…"
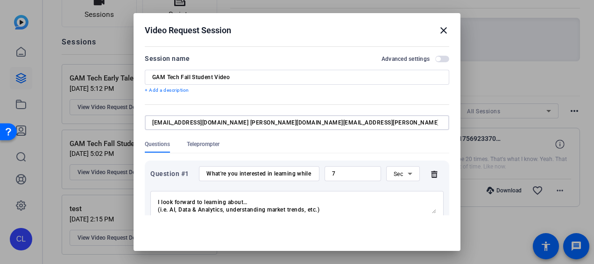
scroll to position [0, 331]
type input "[EMAIL_ADDRESS][DOMAIN_NAME] [PERSON_NAME][DOMAIN_NAME][EMAIL_ADDRESS][PERSON_N…"
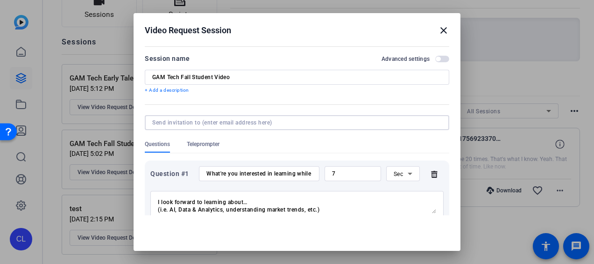
click at [289, 136] on mat-form-field at bounding box center [297, 127] width 305 height 25
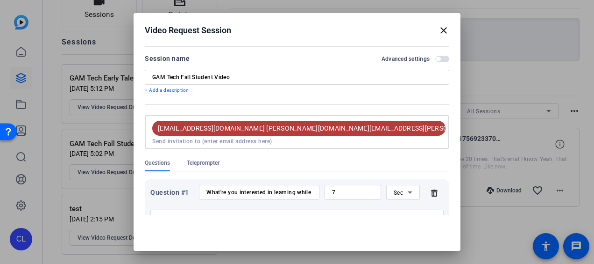
click at [257, 137] on input at bounding box center [297, 140] width 290 height 7
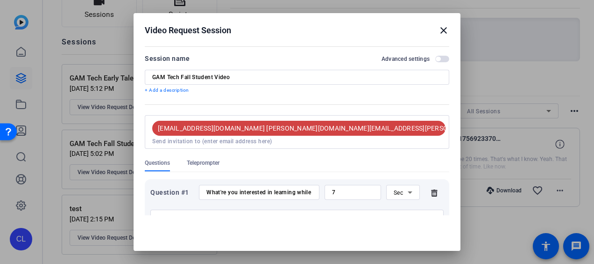
click at [356, 157] on div at bounding box center [297, 154] width 305 height 10
click at [438, 23] on h2 "Video Request Session close" at bounding box center [297, 28] width 327 height 30
click at [439, 27] on mat-icon "close" at bounding box center [443, 30] width 11 height 11
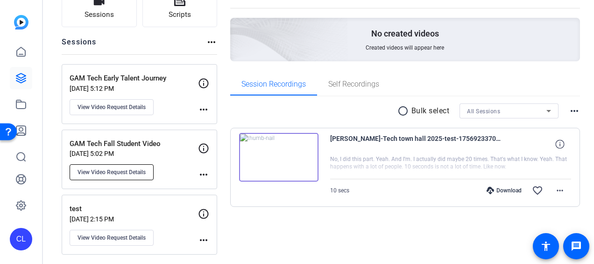
click at [136, 172] on span "View Video Request Details" at bounding box center [112, 171] width 68 height 7
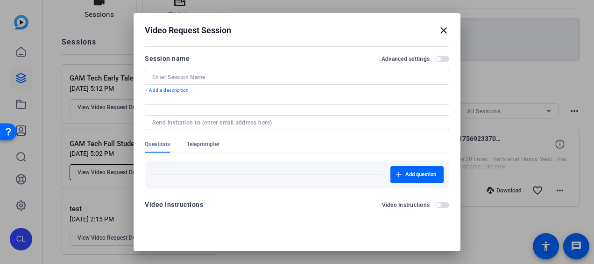
type input "GAM Tech Fall Student Video"
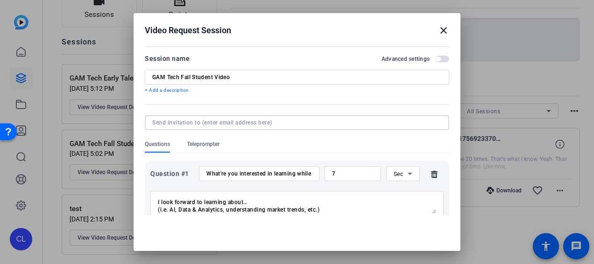
click at [215, 123] on input at bounding box center [295, 122] width 286 height 7
paste input "[EMAIL_ADDRESS][DOMAIN_NAME] [PERSON_NAME][DOMAIN_NAME][EMAIL_ADDRESS][PERSON_N…"
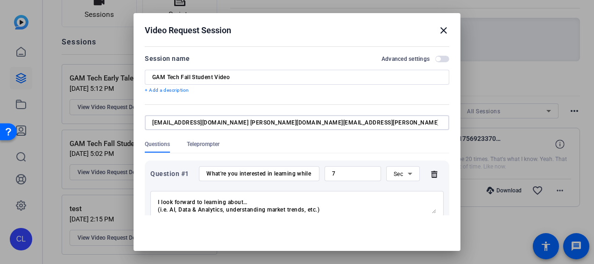
drag, startPoint x: 176, startPoint y: 122, endPoint x: 75, endPoint y: 122, distance: 101.4
click at [75, 122] on div "Video Request Session close Session name Advanced settings GAM Tech Fall Studen…" at bounding box center [297, 132] width 594 height 264
click at [222, 125] on input "[EMAIL_ADDRESS][DOMAIN_NAME] [PERSON_NAME][DOMAIN_NAME][EMAIL_ADDRESS][PERSON_N…" at bounding box center [295, 122] width 286 height 7
click at [295, 123] on input "[EMAIL_ADDRESS][DOMAIN_NAME], [PERSON_NAME][DOMAIN_NAME][EMAIL_ADDRESS][PERSON_…" at bounding box center [295, 122] width 286 height 7
click at [364, 122] on input "[EMAIL_ADDRESS][DOMAIN_NAME], [PERSON_NAME][DOMAIN_NAME][EMAIL_ADDRESS][PERSON_…" at bounding box center [295, 122] width 286 height 7
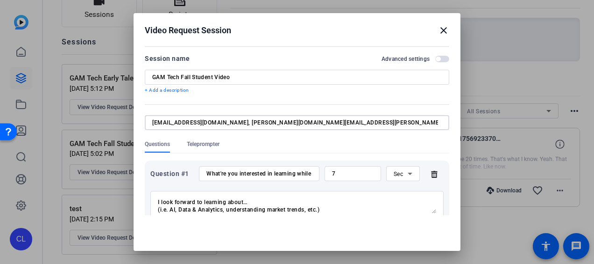
drag, startPoint x: 370, startPoint y: 122, endPoint x: 408, endPoint y: 120, distance: 38.4
click at [408, 120] on input "[EMAIL_ADDRESS][DOMAIN_NAME], [PERSON_NAME][DOMAIN_NAME][EMAIL_ADDRESS][PERSON_…" at bounding box center [295, 122] width 286 height 7
click at [423, 122] on input "[EMAIL_ADDRESS][DOMAIN_NAME], [PERSON_NAME][DOMAIN_NAME][EMAIL_ADDRESS][PERSON_…" at bounding box center [295, 122] width 286 height 7
type input "[EMAIL_ADDRESS][DOMAIN_NAME], [PERSON_NAME][DOMAIN_NAME][EMAIL_ADDRESS][PERSON_…"
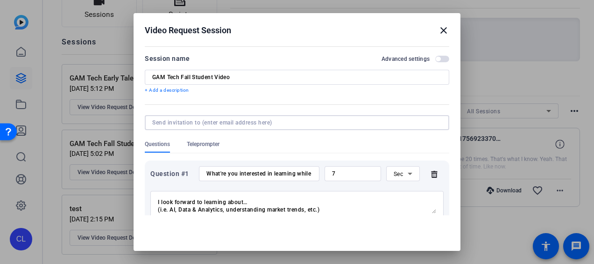
click at [357, 150] on form "Session name Advanced settings GAM Tech Fall Student Video + Add a description …" at bounding box center [297, 225] width 305 height 344
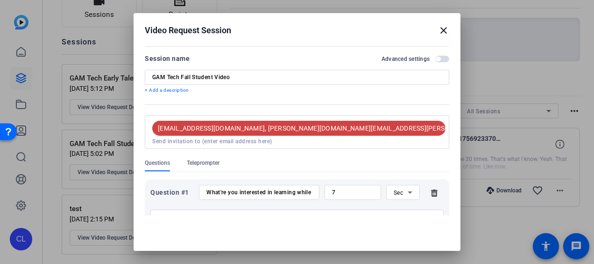
click at [441, 31] on mat-icon "close" at bounding box center [443, 30] width 11 height 11
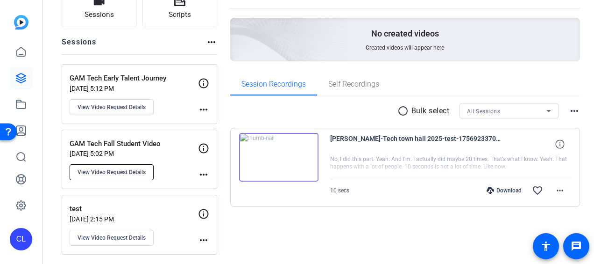
click at [135, 174] on span "View Video Request Details" at bounding box center [112, 171] width 68 height 7
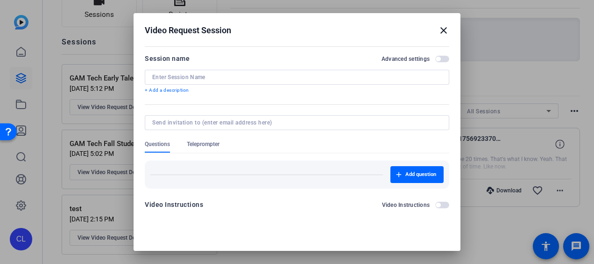
type input "GAM Tech Fall Student Video"
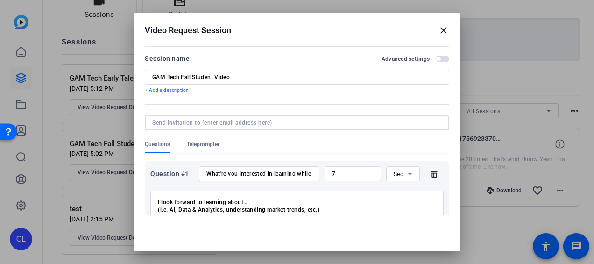
click at [244, 121] on input at bounding box center [295, 122] width 286 height 7
paste input "[EMAIL_ADDRESS][DOMAIN_NAME]"
type input "[EMAIL_ADDRESS][DOMAIN_NAME]"
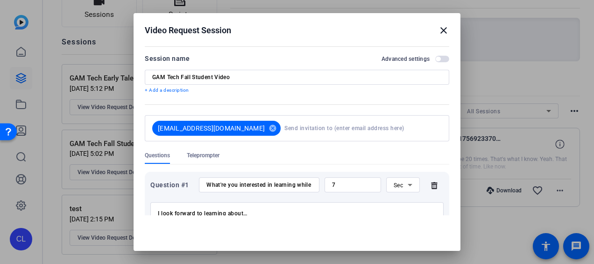
click at [320, 140] on form "Session name Advanced settings GAM Tech Fall Student Video + Add a description …" at bounding box center [297, 230] width 305 height 355
click at [286, 128] on input at bounding box center [362, 128] width 154 height 19
paste input "[PERSON_NAME][EMAIL_ADDRESS][PERSON_NAME][DOMAIN_NAME]"
type input "[PERSON_NAME][EMAIL_ADDRESS][PERSON_NAME][DOMAIN_NAME]"
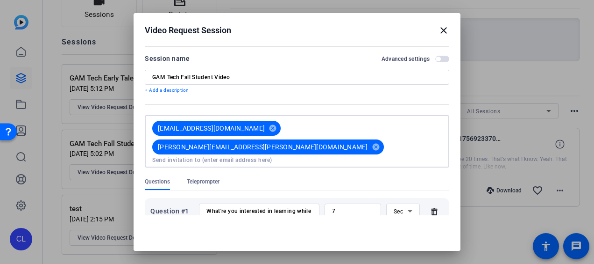
paste input "[PERSON_NAME][EMAIL_ADDRESS][DOMAIN_NAME]"
type input "[PERSON_NAME][EMAIL_ADDRESS][DOMAIN_NAME]"
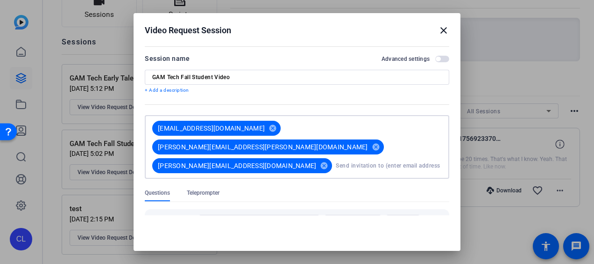
paste input "[EMAIL_ADDRESS][DOMAIN_NAME]"
type input "[EMAIL_ADDRESS][DOMAIN_NAME]"
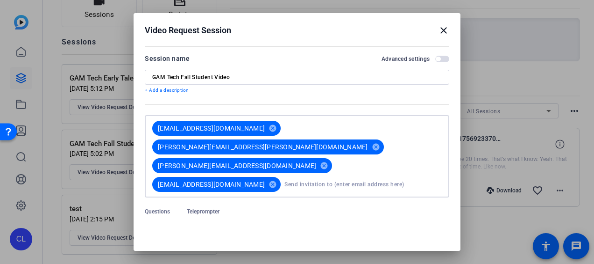
paste input "[PERSON_NAME][EMAIL_ADDRESS][PERSON_NAME][DOMAIN_NAME]"
type input "[PERSON_NAME][EMAIL_ADDRESS][PERSON_NAME][DOMAIN_NAME]"
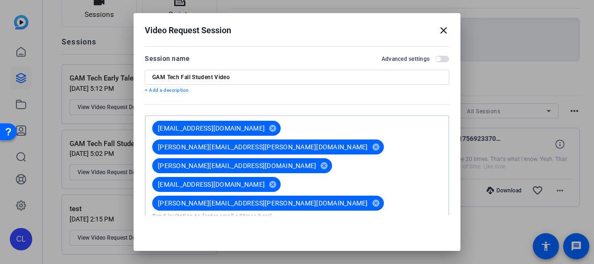
paste input "[EMAIL_ADDRESS][DOMAIN_NAME]"
type input "[EMAIL_ADDRESS][DOMAIN_NAME]"
paste input "[EMAIL_ADDRESS][DOMAIN_NAME]"
type input "[EMAIL_ADDRESS][DOMAIN_NAME]"
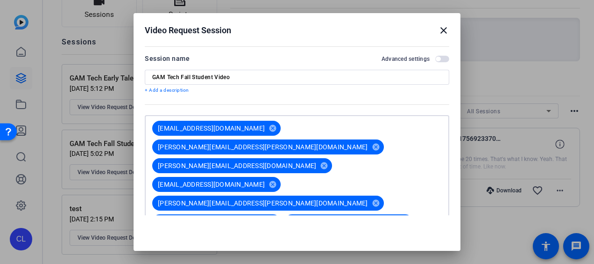
paste input "[EMAIL_ADDRESS][PERSON_NAME][DOMAIN_NAME]"
type input "[EMAIL_ADDRESS][PERSON_NAME][DOMAIN_NAME]"
paste input "[EMAIL_ADDRESS][PERSON_NAME][DOMAIN_NAME]"
type input "[EMAIL_ADDRESS][PERSON_NAME][DOMAIN_NAME]"
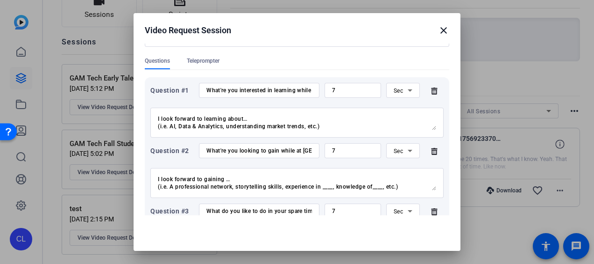
scroll to position [266, 0]
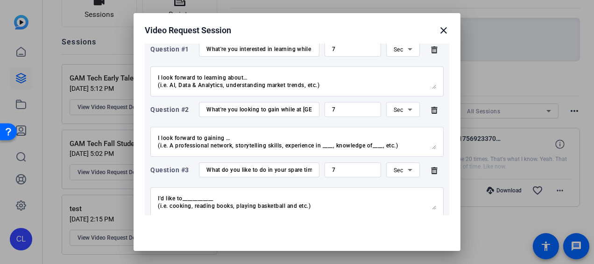
click at [415, 227] on span "Add another question" at bounding box center [412, 230] width 50 height 7
click at [425, 227] on icon at bounding box center [434, 230] width 19 height 7
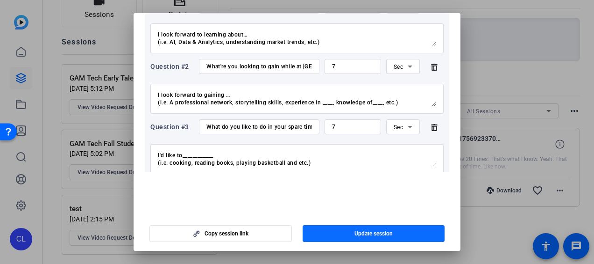
click at [393, 236] on span "button" at bounding box center [374, 233] width 143 height 22
